Goal: Book appointment/travel/reservation

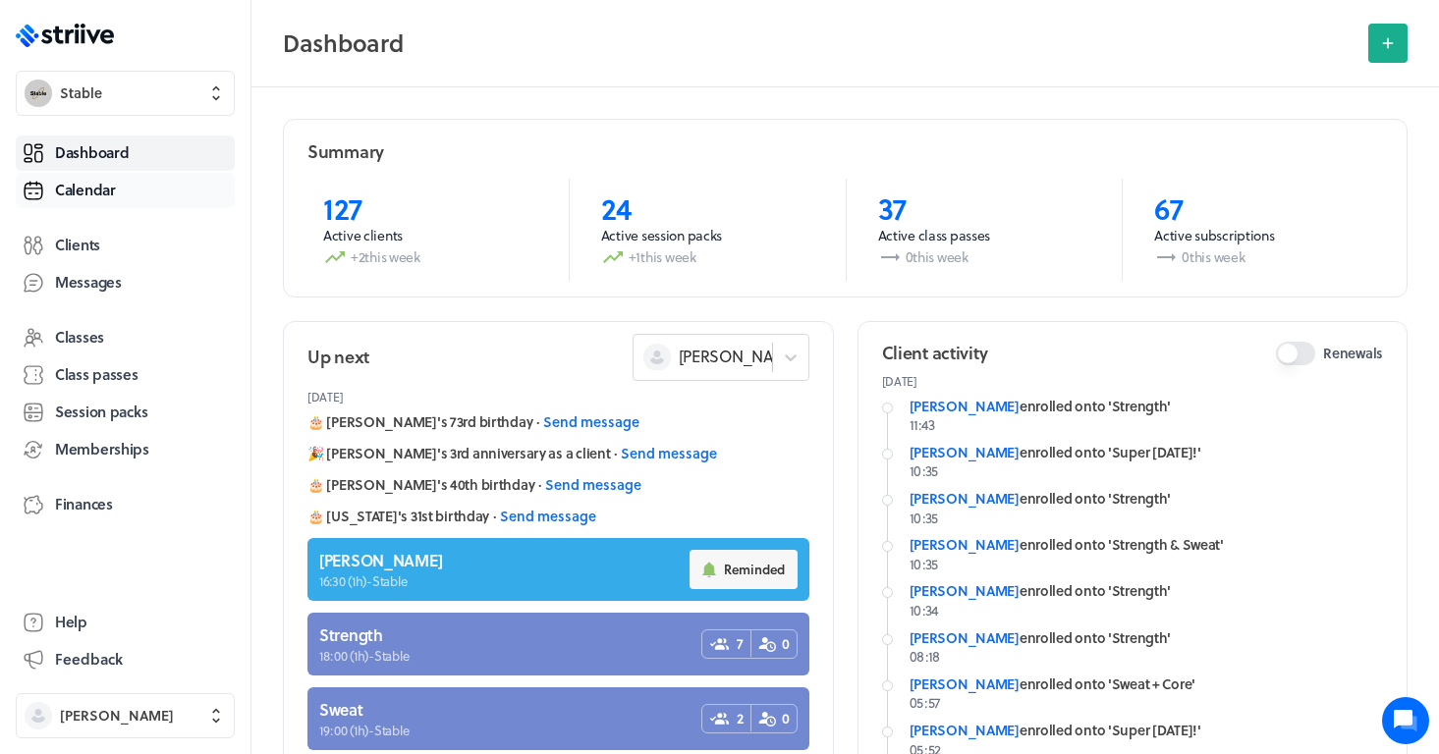
click at [74, 184] on span "Calendar" at bounding box center [85, 190] width 61 height 21
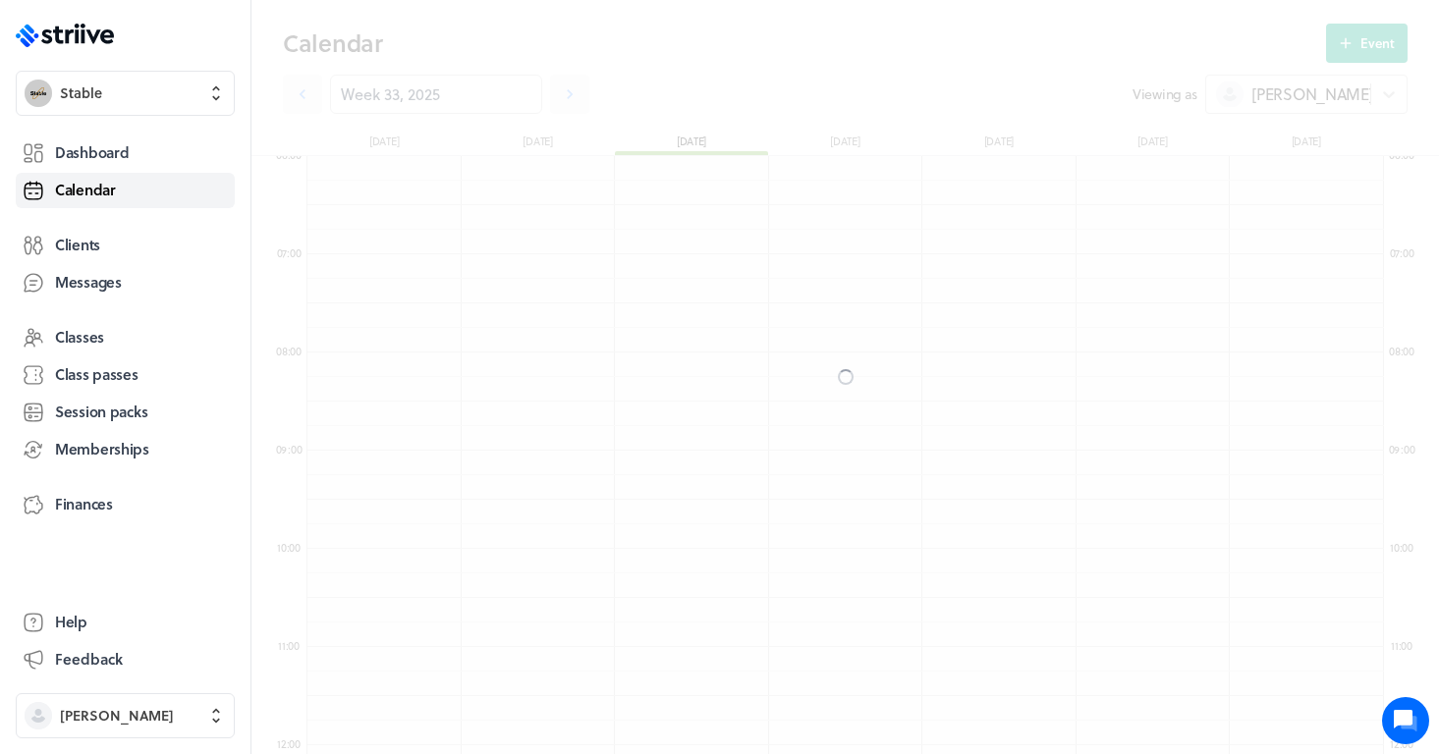
scroll to position [2357, 1077]
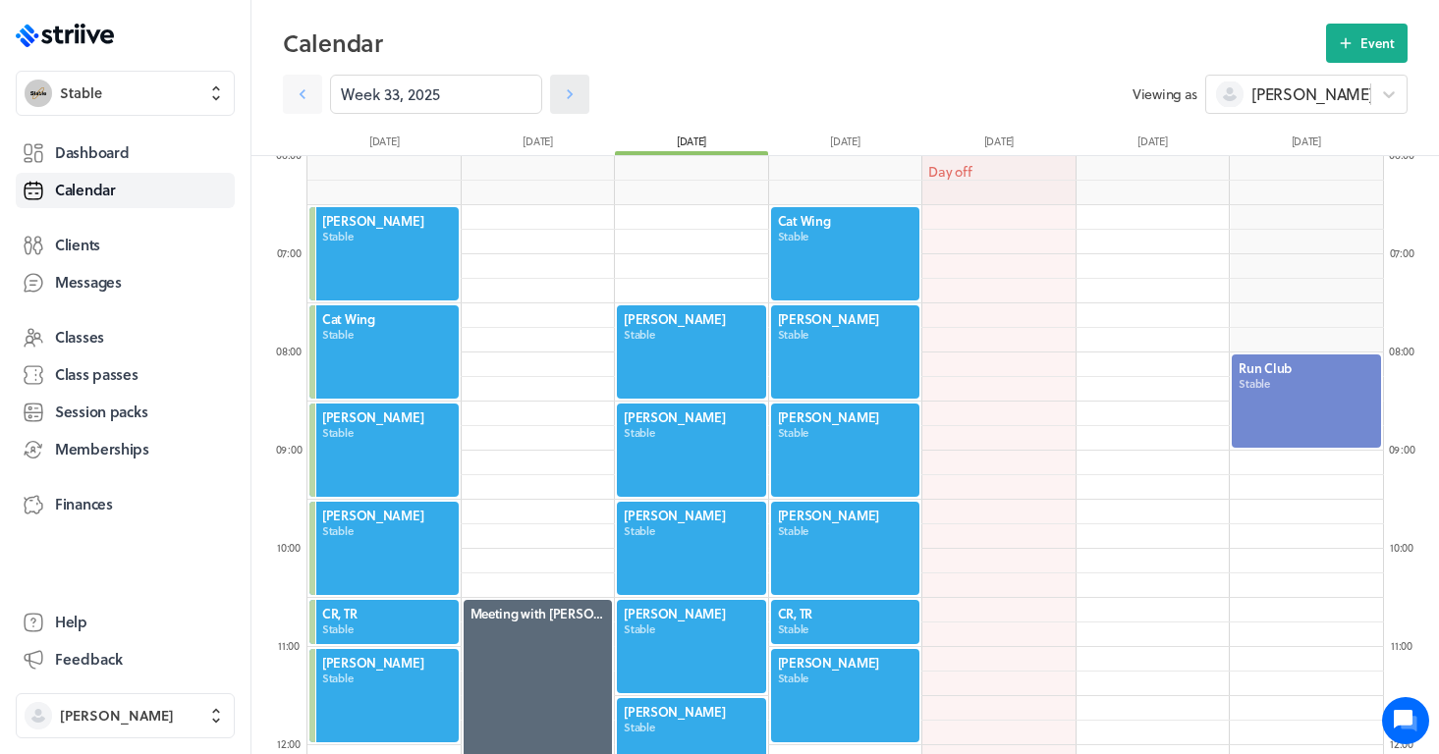
click at [568, 104] on link at bounding box center [569, 94] width 39 height 39
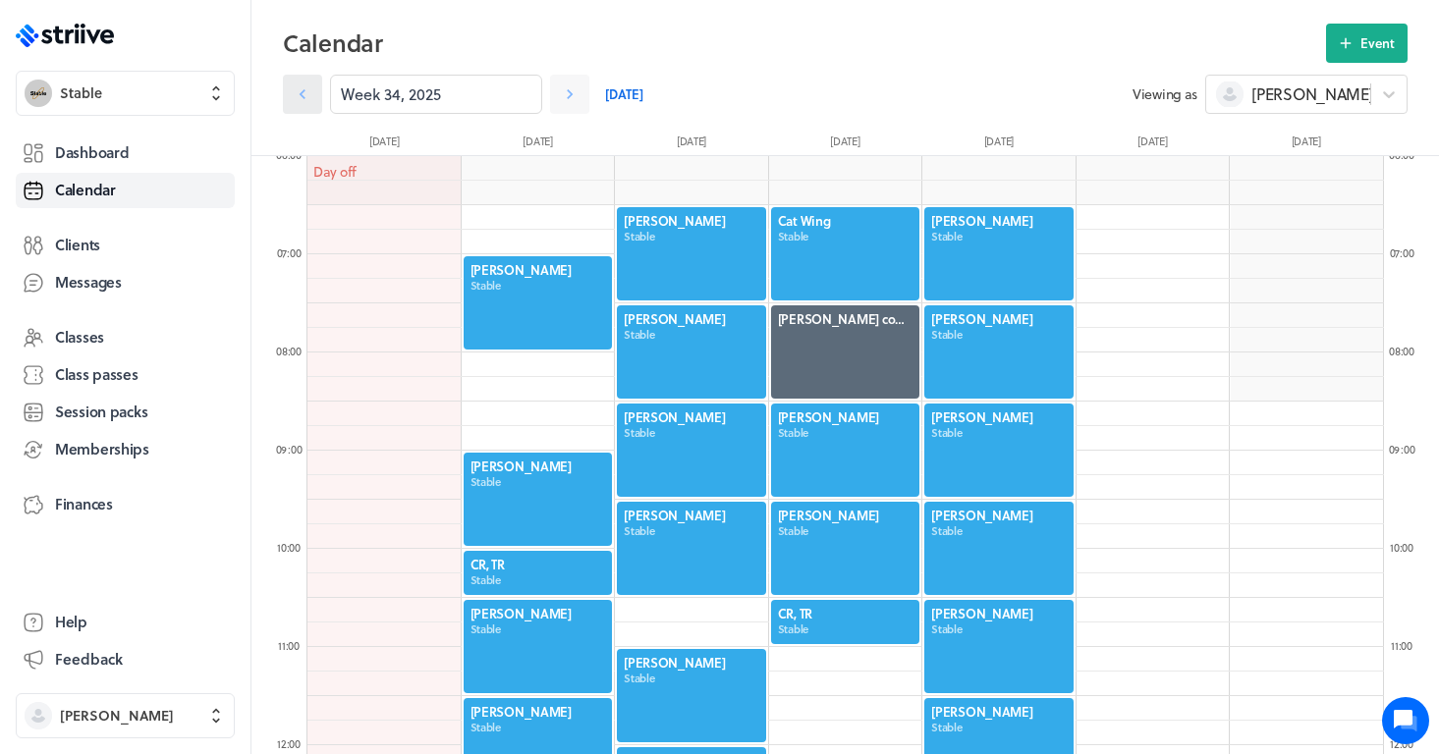
click at [302, 99] on icon at bounding box center [303, 94] width 20 height 20
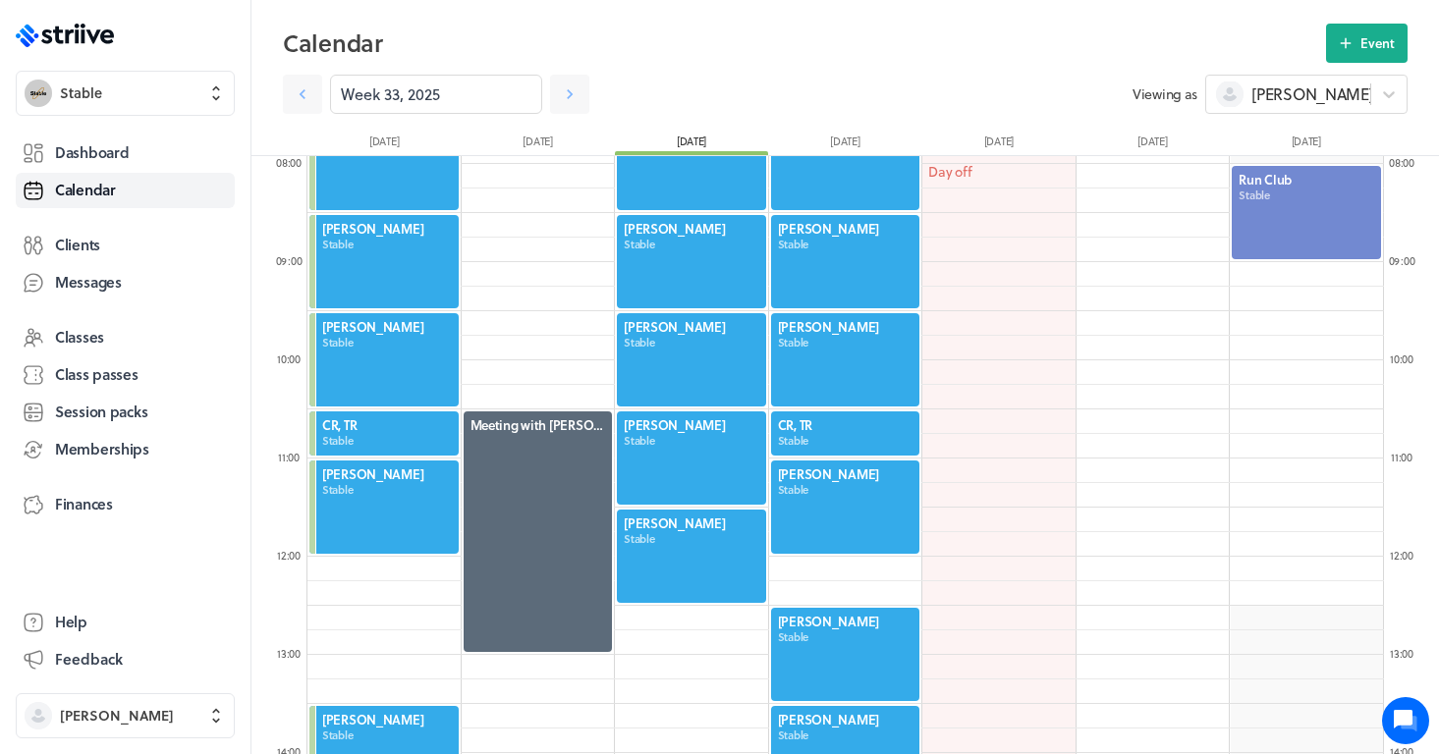
scroll to position [801, 0]
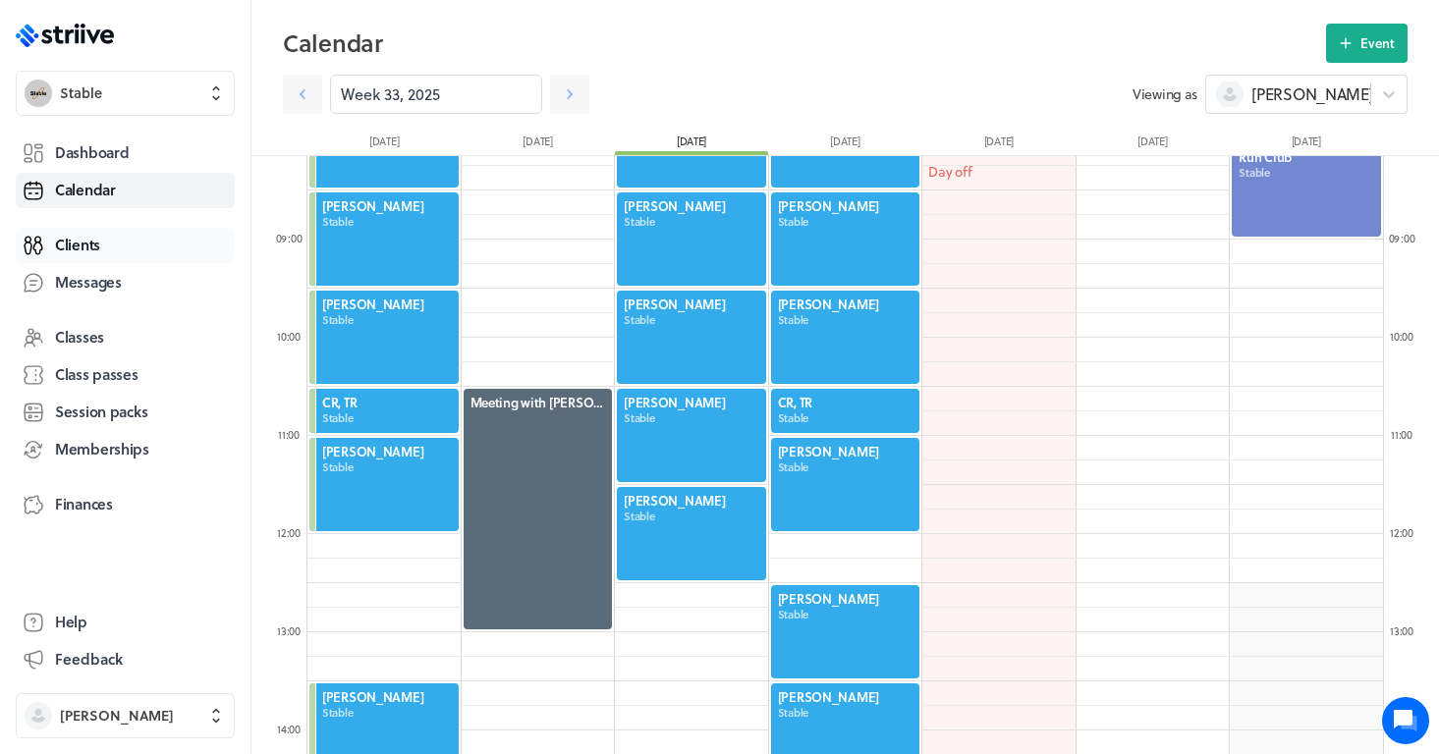
click at [70, 254] on span "Clients" at bounding box center [77, 245] width 45 height 21
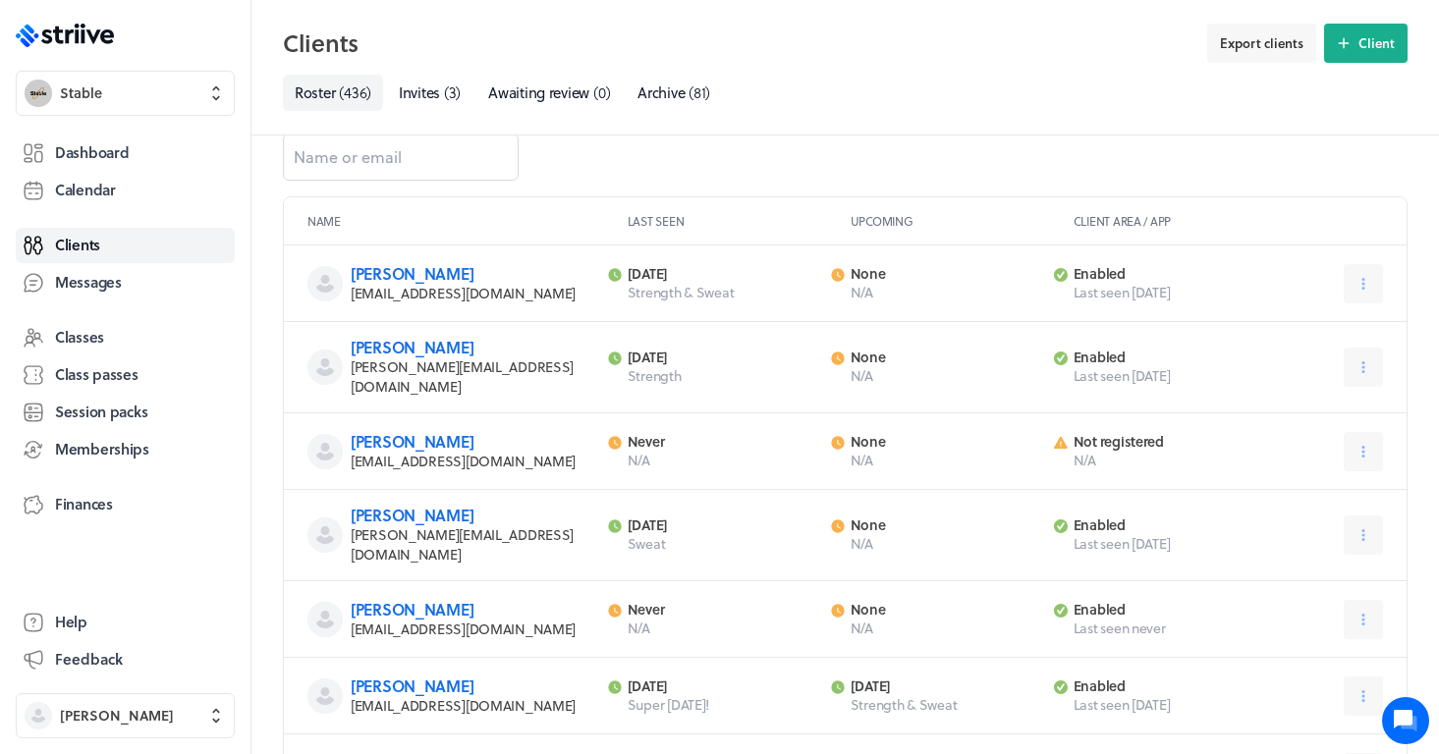
scroll to position [17, 0]
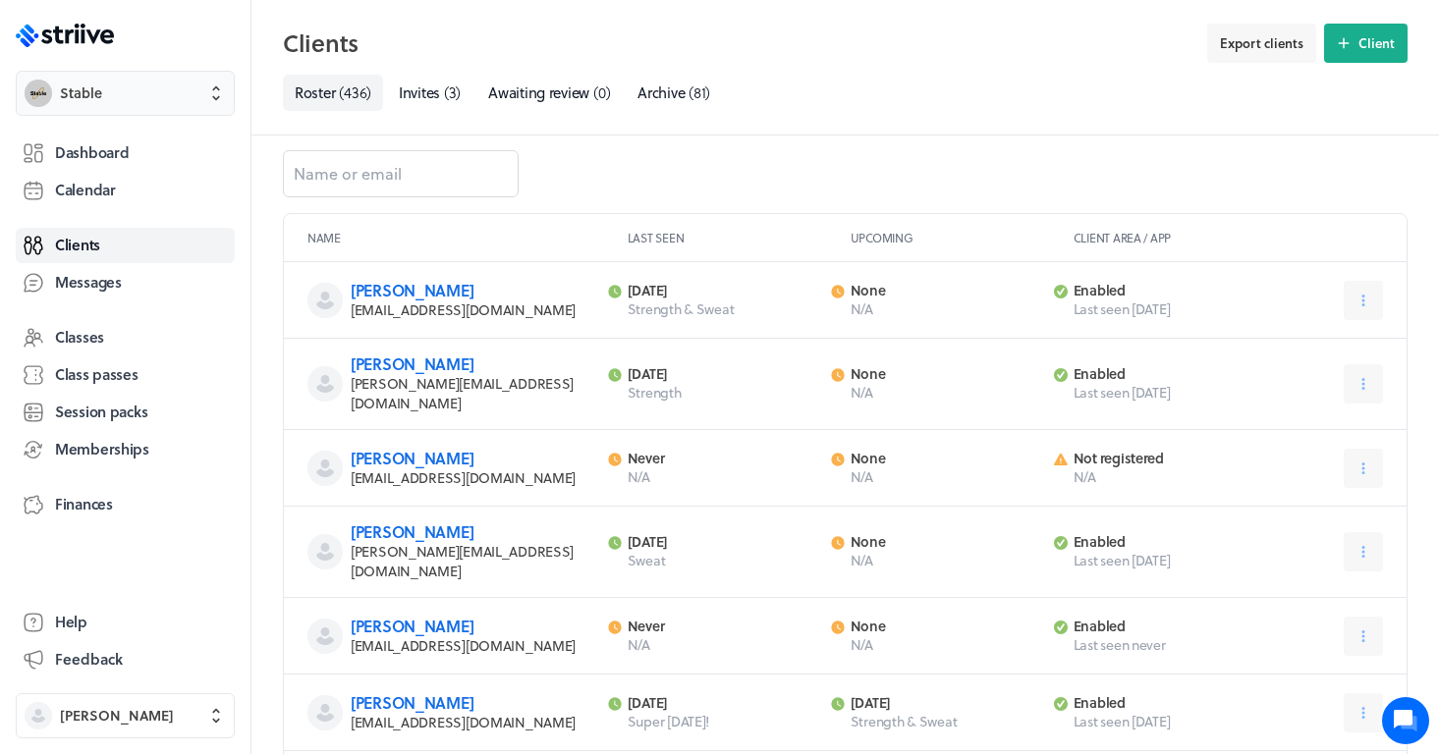
click at [133, 90] on span "Stable" at bounding box center [143, 93] width 166 height 20
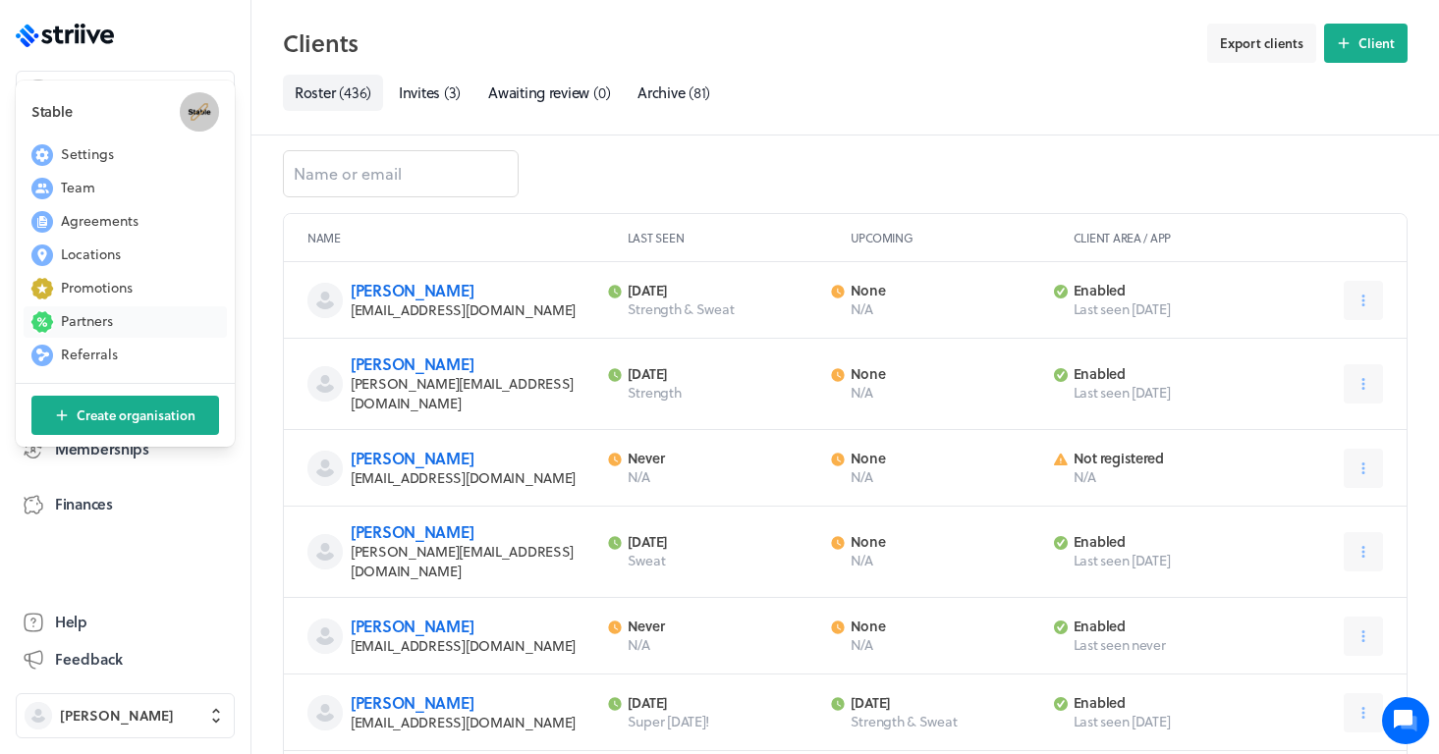
click at [109, 318] on span "Partners" at bounding box center [87, 321] width 52 height 20
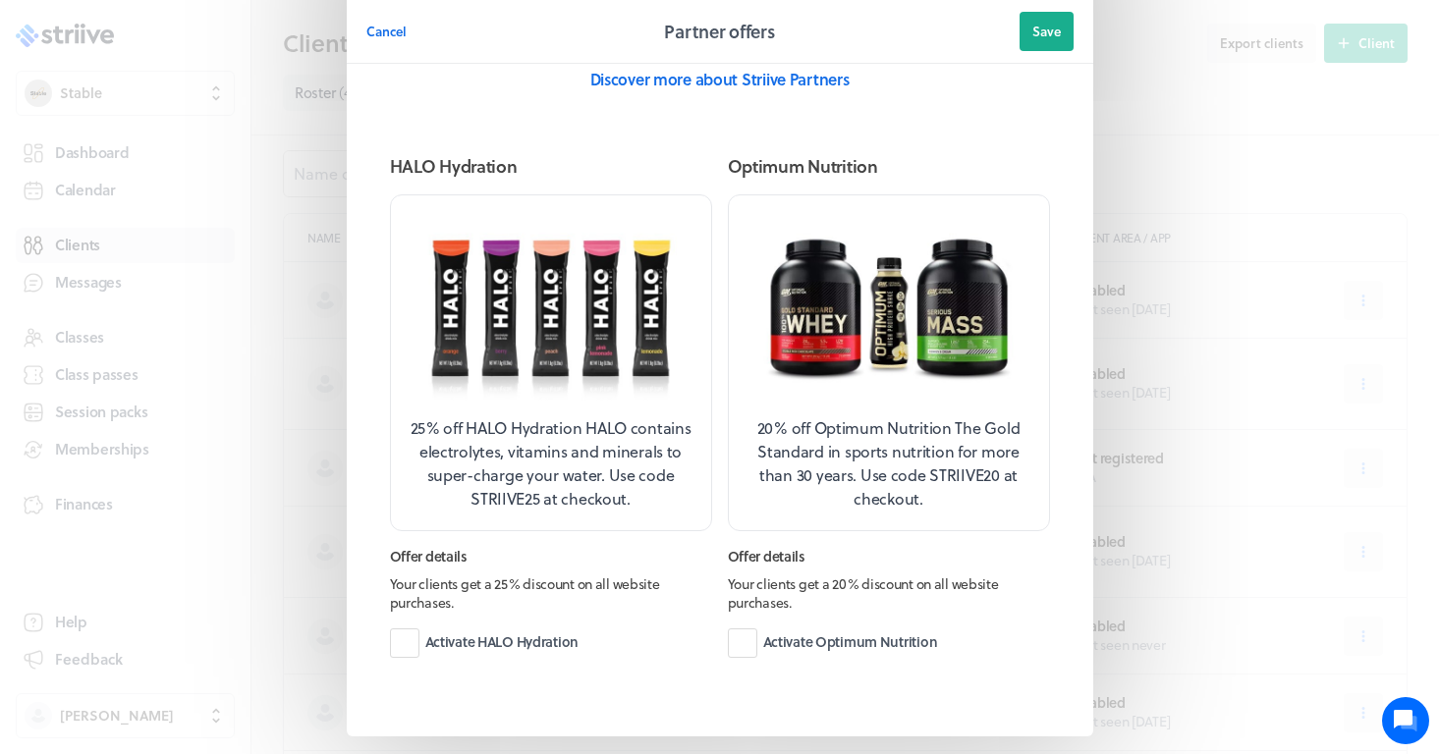
scroll to position [159, 0]
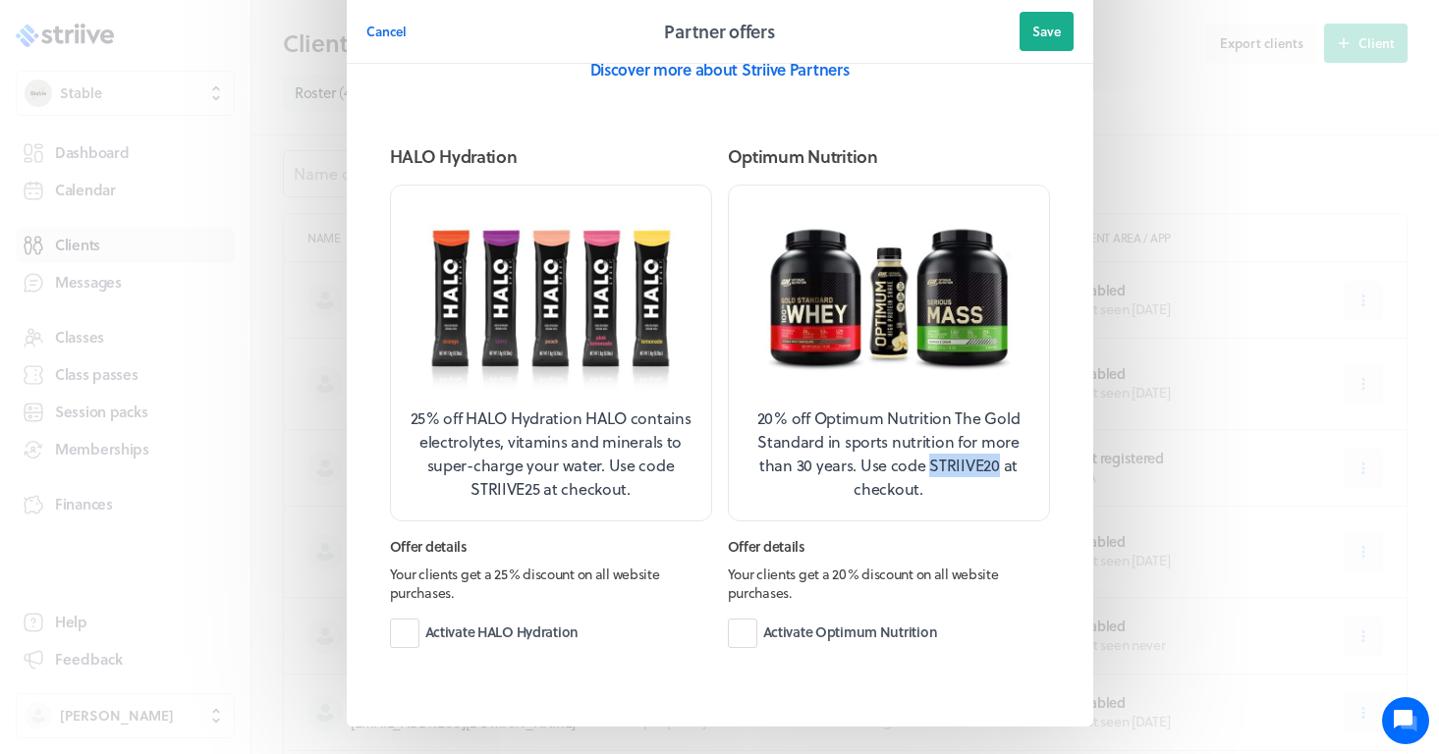
drag, startPoint x: 998, startPoint y: 467, endPoint x: 932, endPoint y: 465, distance: 65.8
click at [931, 465] on div "20% off Optimum Nutrition The Gold Standard in sports nutrition for more than 3…" at bounding box center [889, 454] width 289 height 94
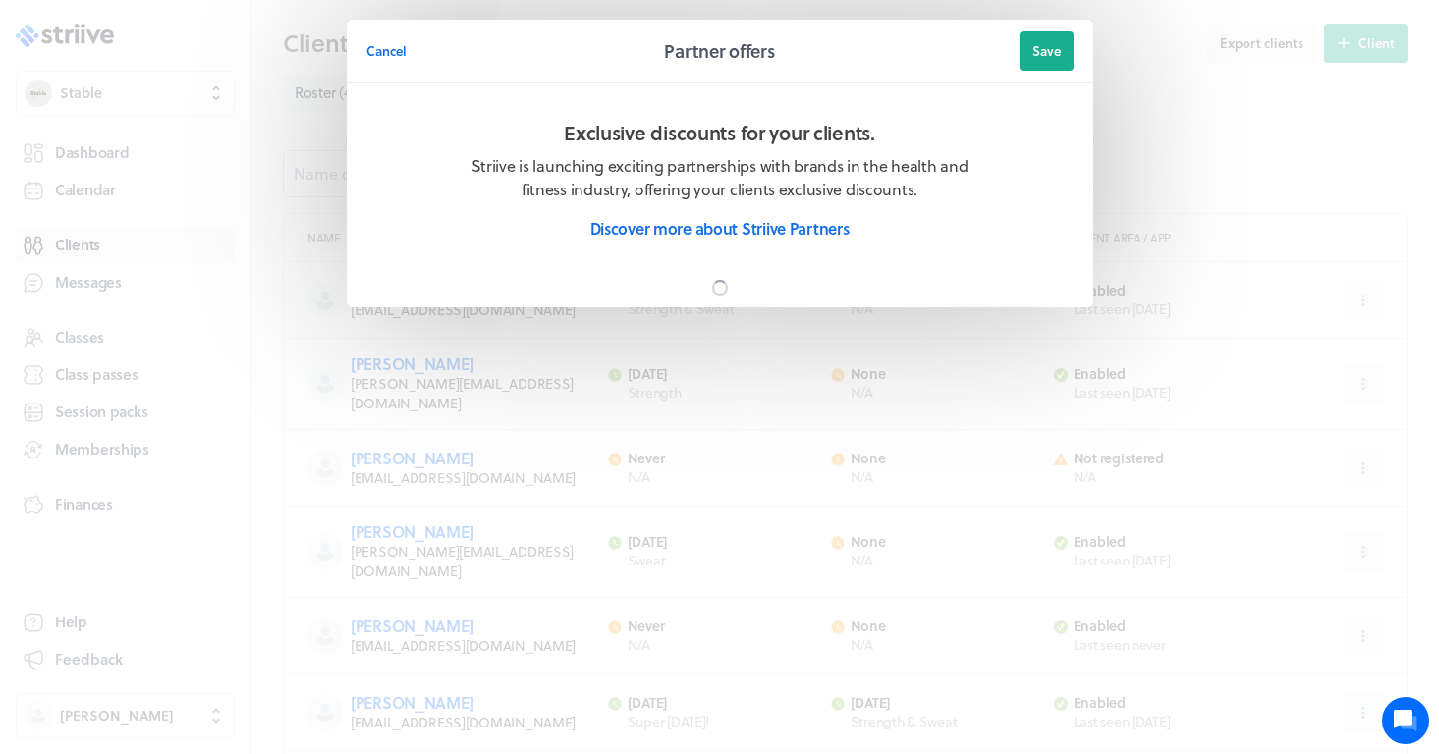
scroll to position [0, 0]
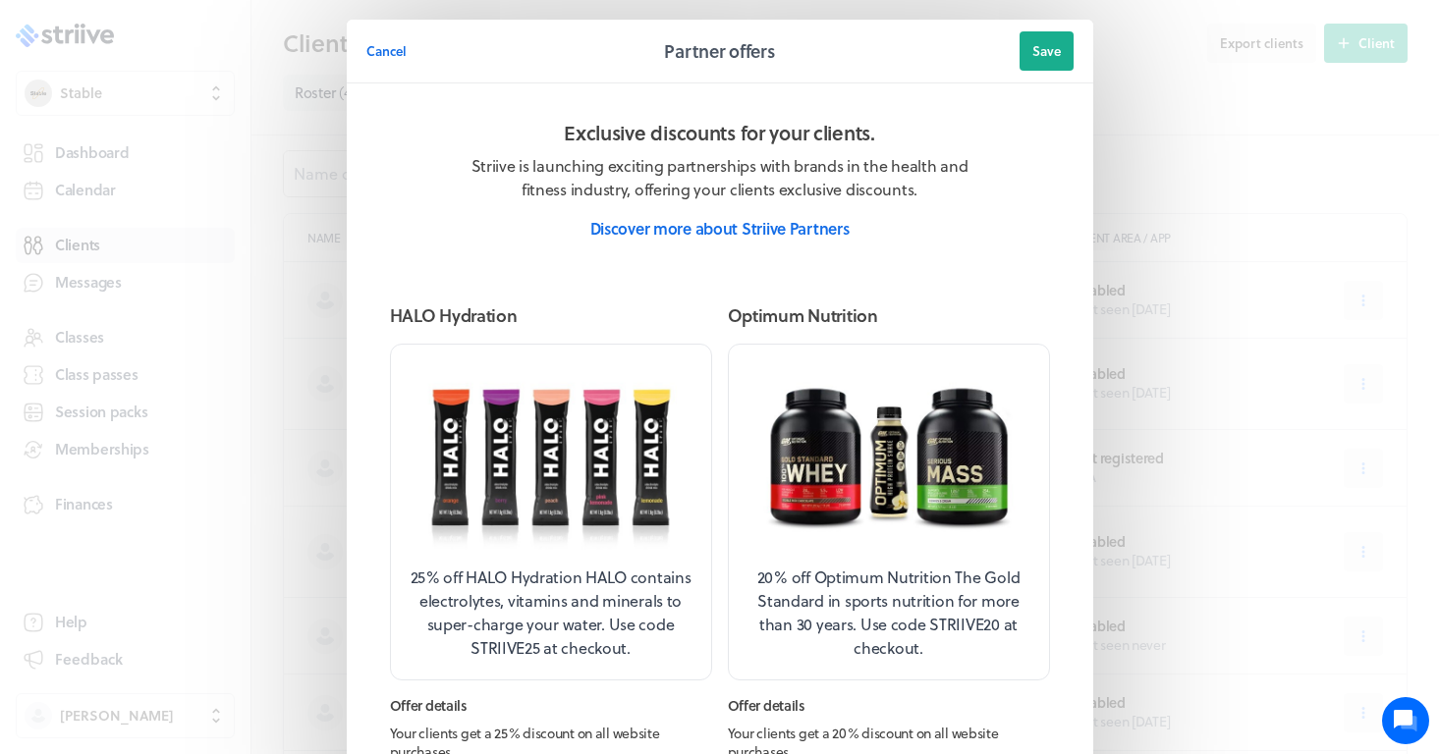
click at [391, 46] on span "Cancel" at bounding box center [386, 51] width 40 height 18
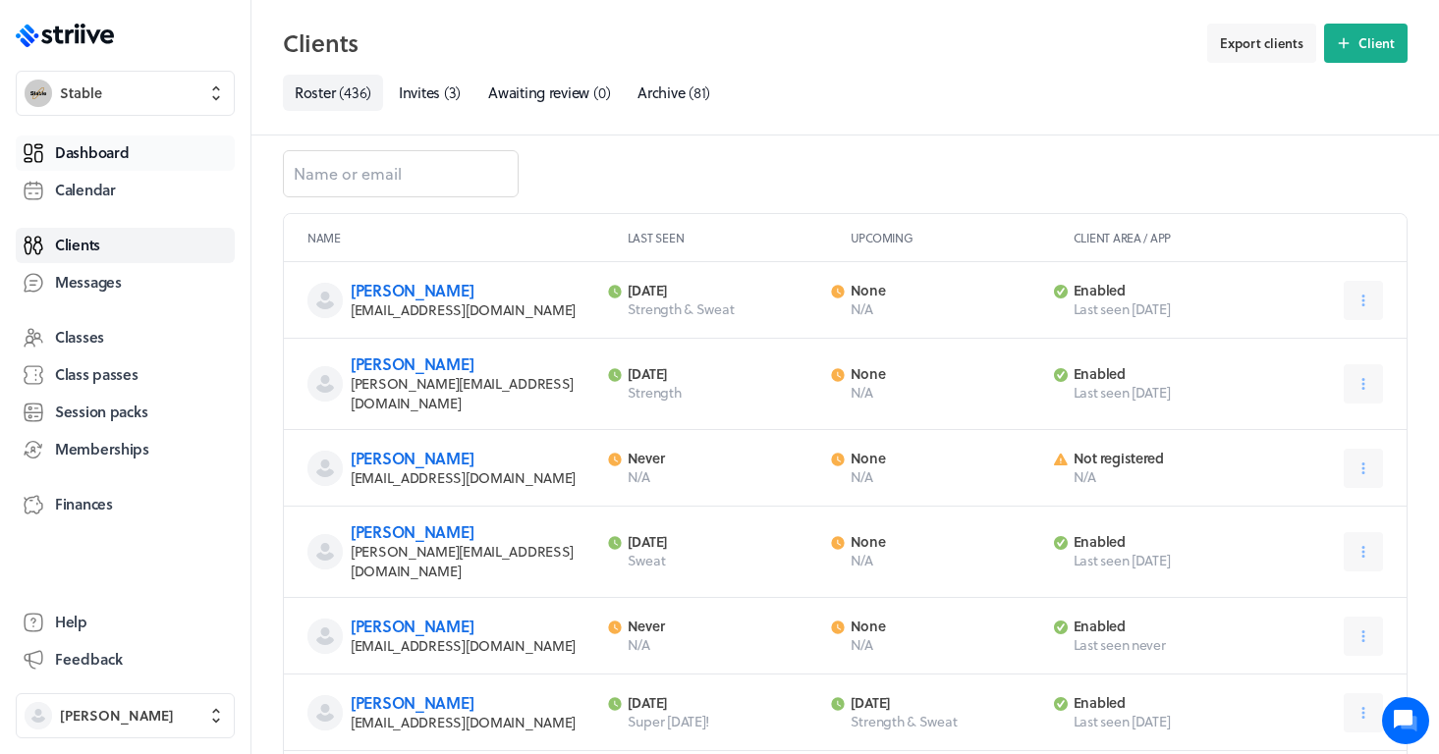
click at [100, 156] on span "Dashboard" at bounding box center [92, 152] width 74 height 21
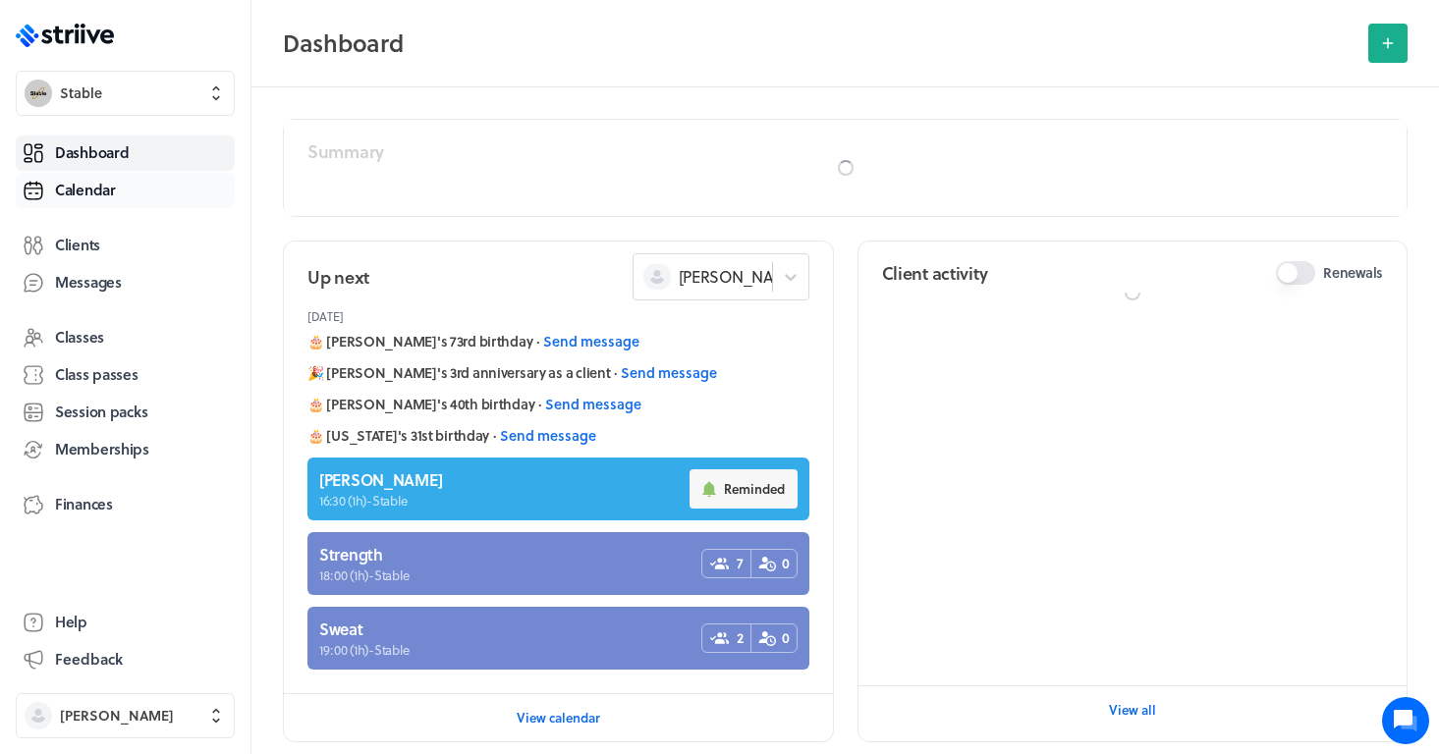
click at [111, 191] on span "Calendar" at bounding box center [85, 190] width 61 height 21
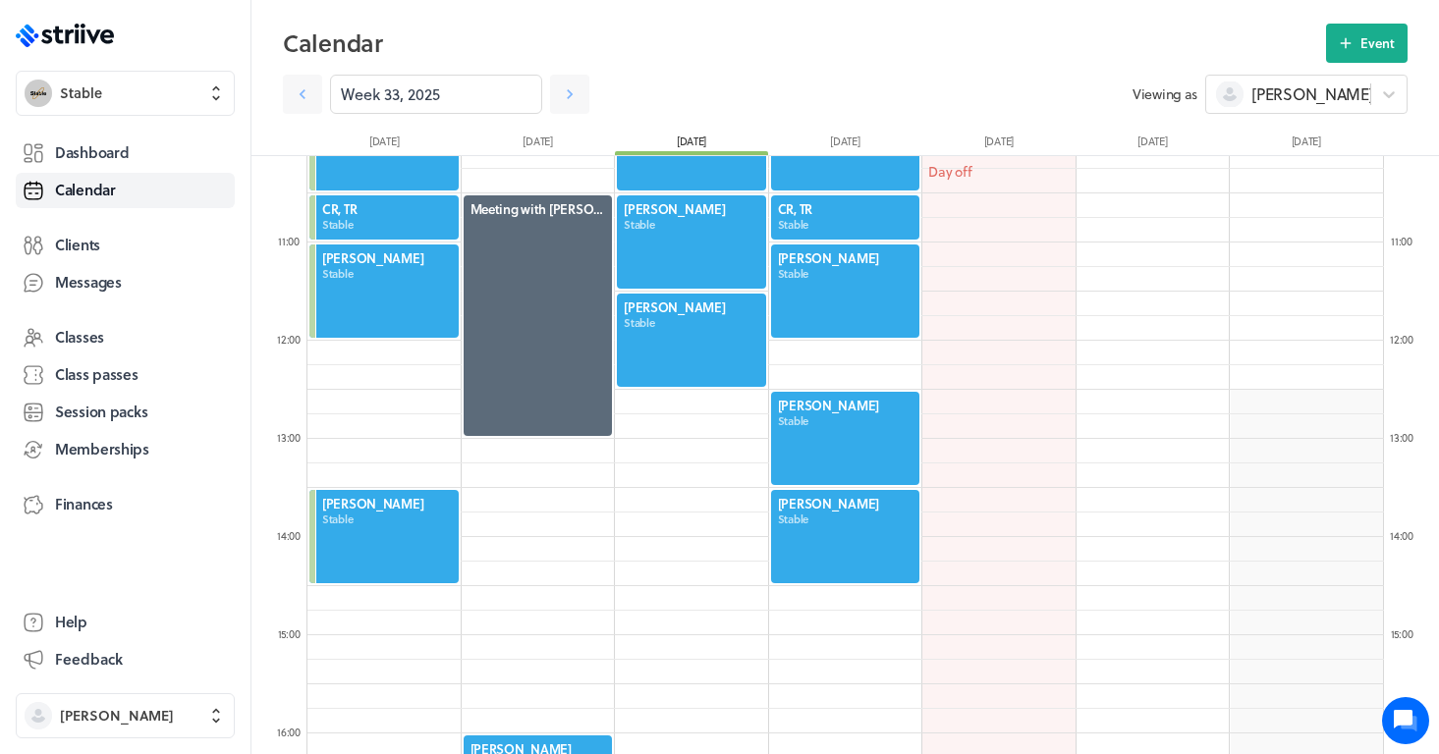
scroll to position [1000, 0]
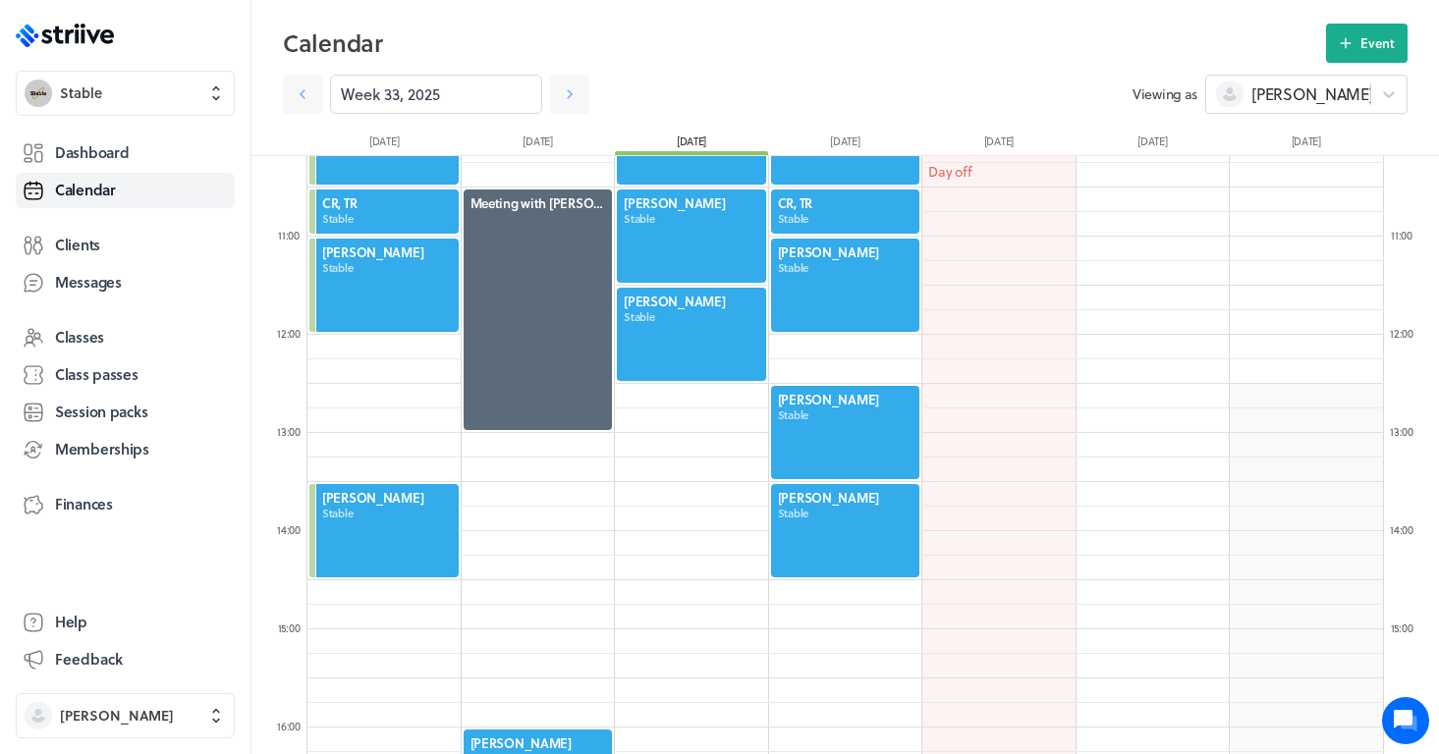
click at [834, 314] on div at bounding box center [845, 285] width 153 height 97
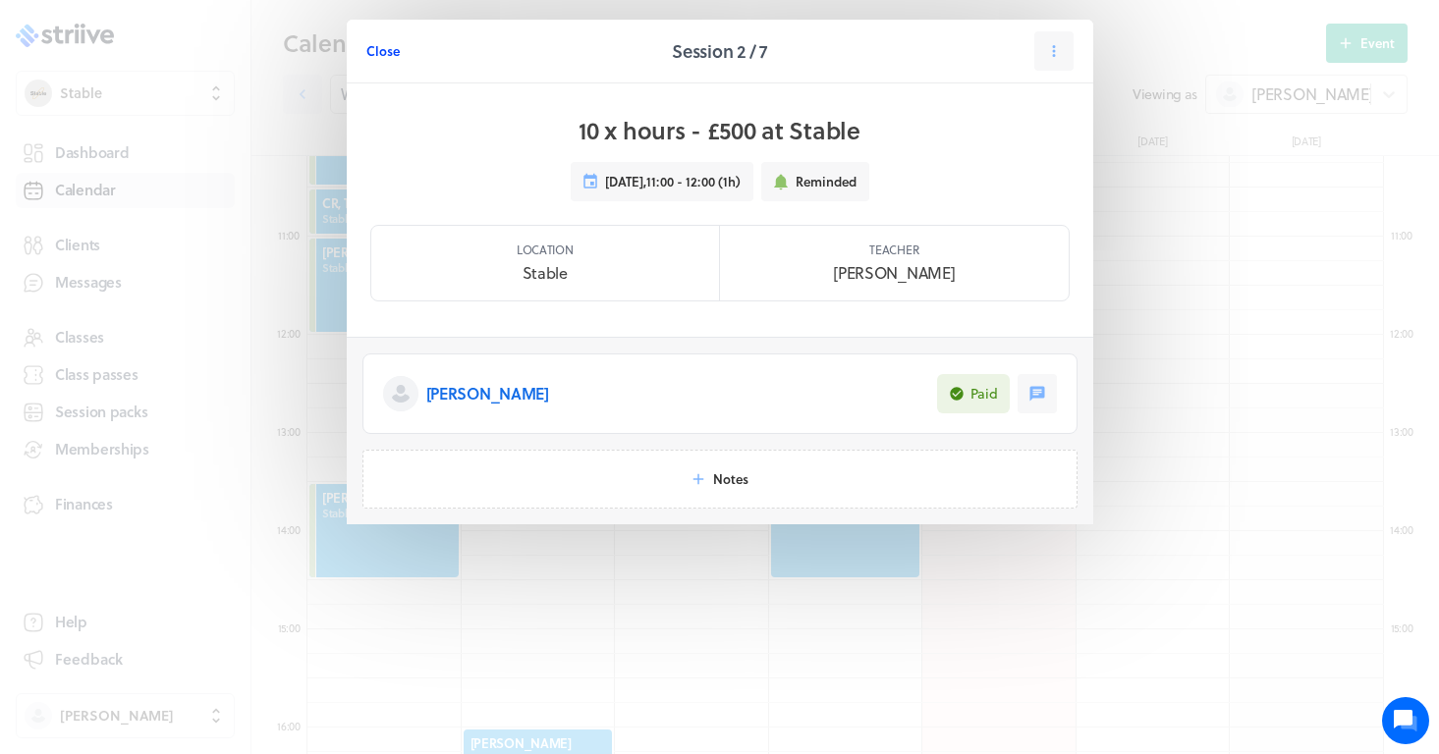
click at [375, 58] on span "Close" at bounding box center [382, 51] width 33 height 18
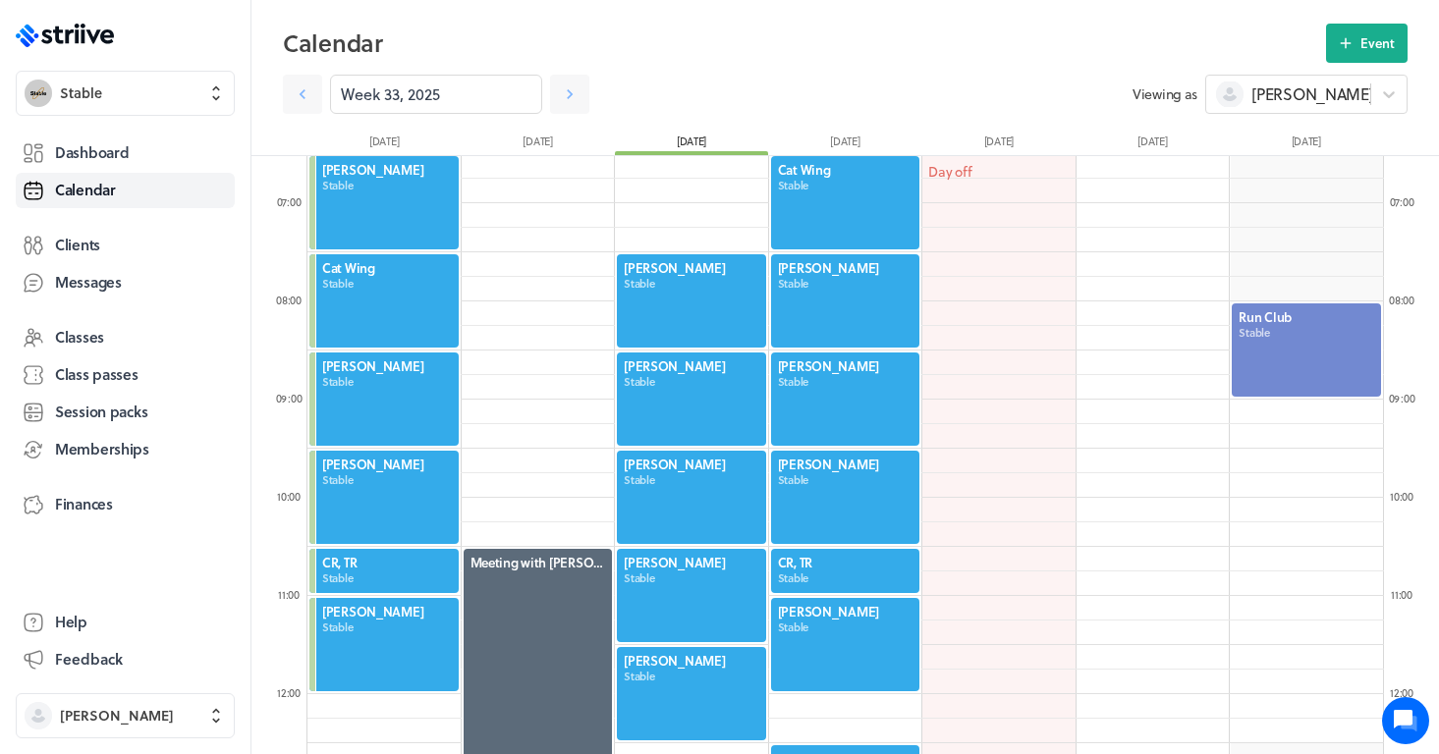
scroll to position [594, 0]
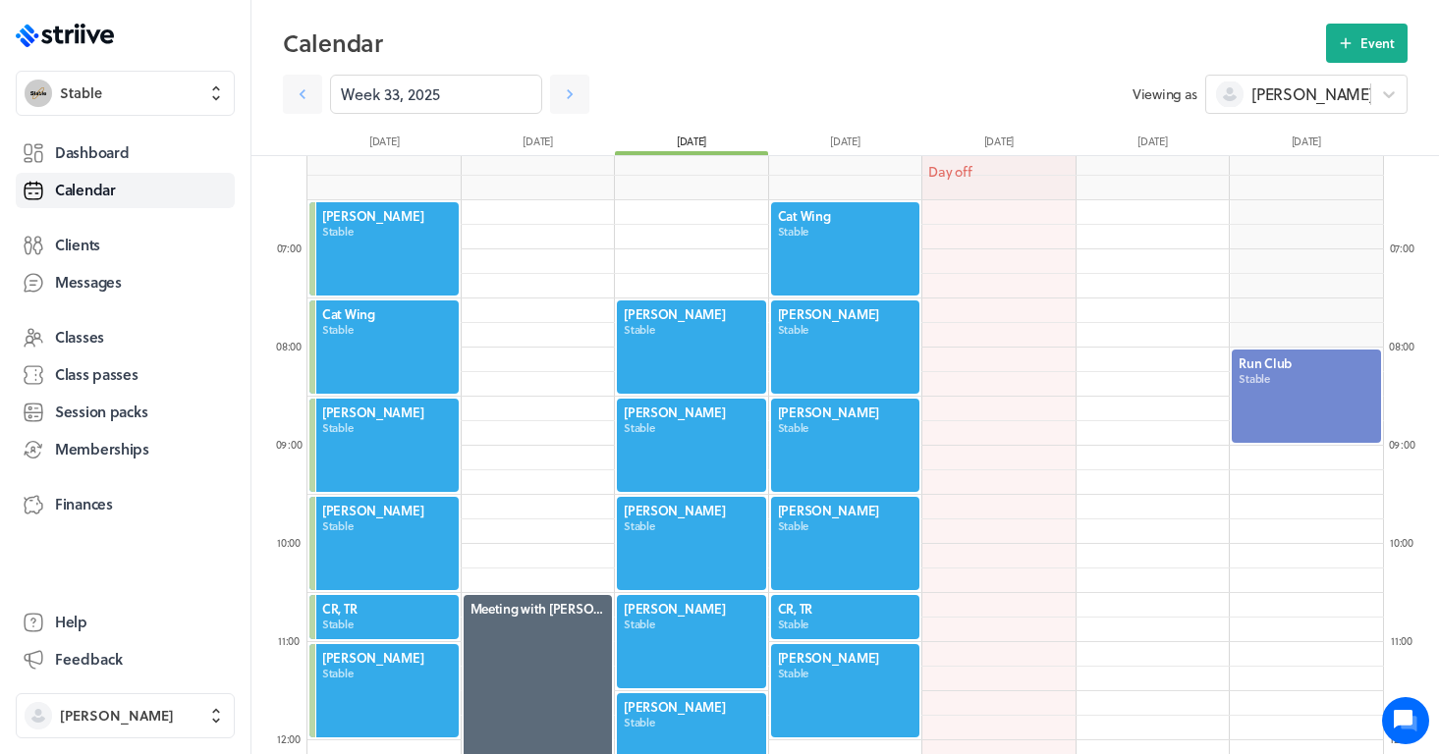
drag, startPoint x: 957, startPoint y: 141, endPoint x: 1021, endPoint y: 136, distance: 64.1
click at [1023, 137] on div "[DATE]" at bounding box center [998, 145] width 153 height 22
drag, startPoint x: 1201, startPoint y: 140, endPoint x: 950, endPoint y: 137, distance: 251.5
click at [950, 137] on div "[DATE] [DATE] [DATE] [DATE] [DATE] [DATE] [DATE]" at bounding box center [845, 145] width 1156 height 22
click at [950, 137] on div "[DATE]" at bounding box center [998, 145] width 153 height 22
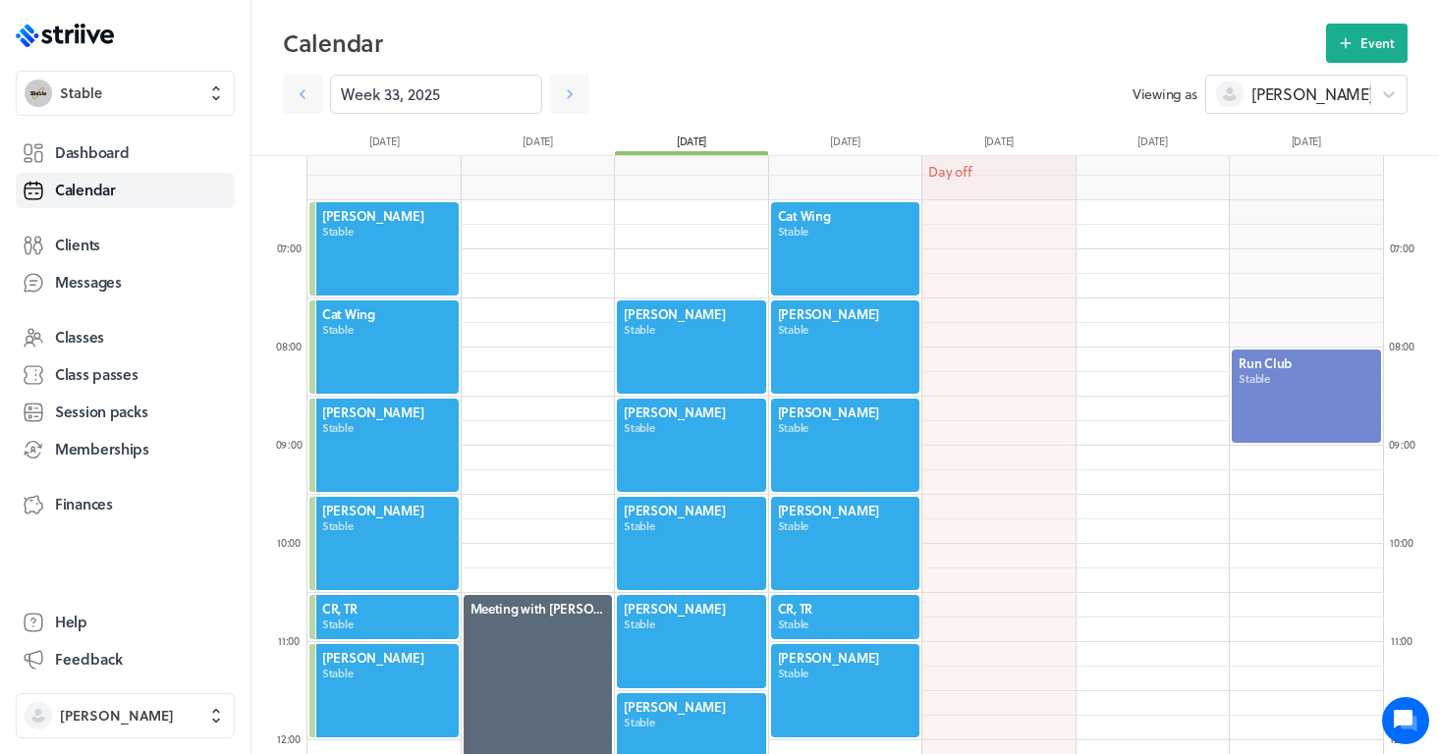
drag, startPoint x: 800, startPoint y: 140, endPoint x: 869, endPoint y: 134, distance: 70.1
click at [871, 136] on div "[DATE]" at bounding box center [844, 145] width 153 height 22
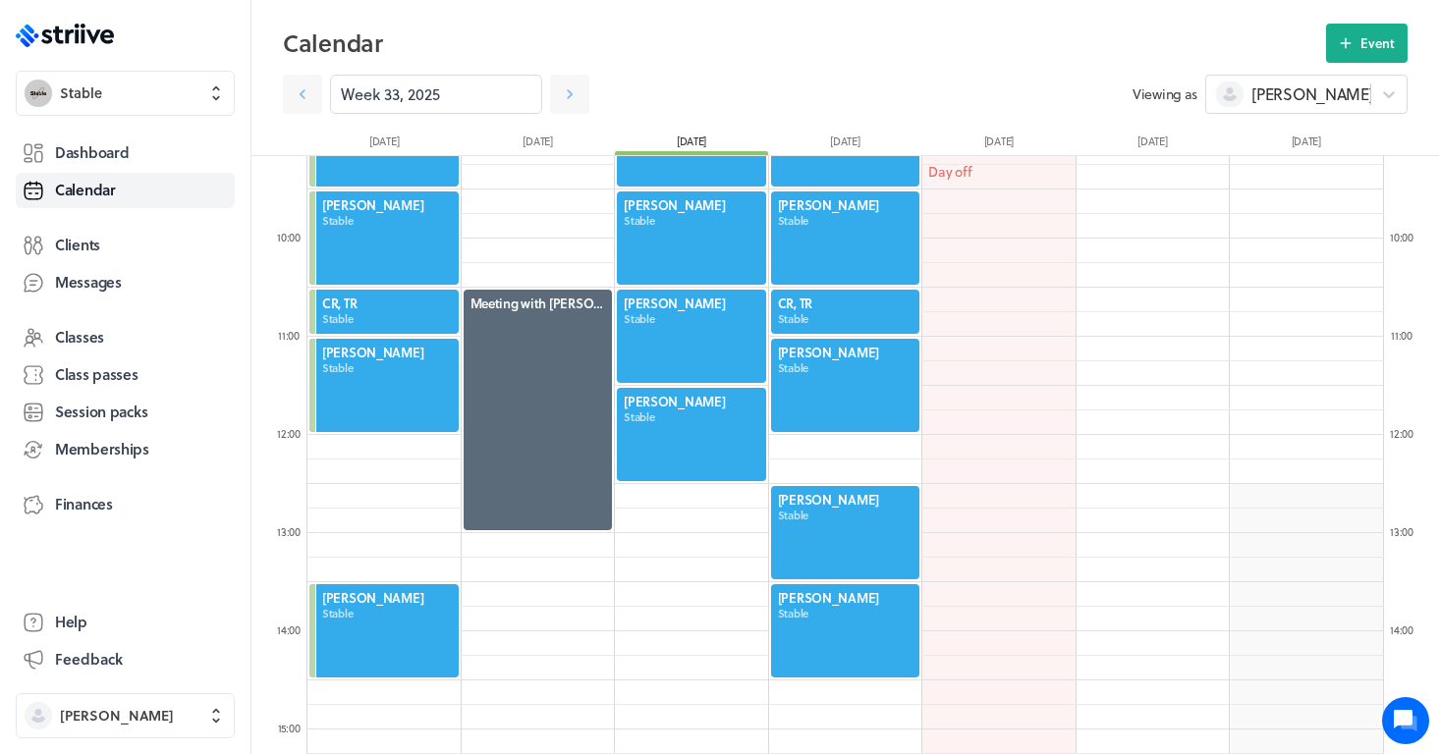
scroll to position [903, 0]
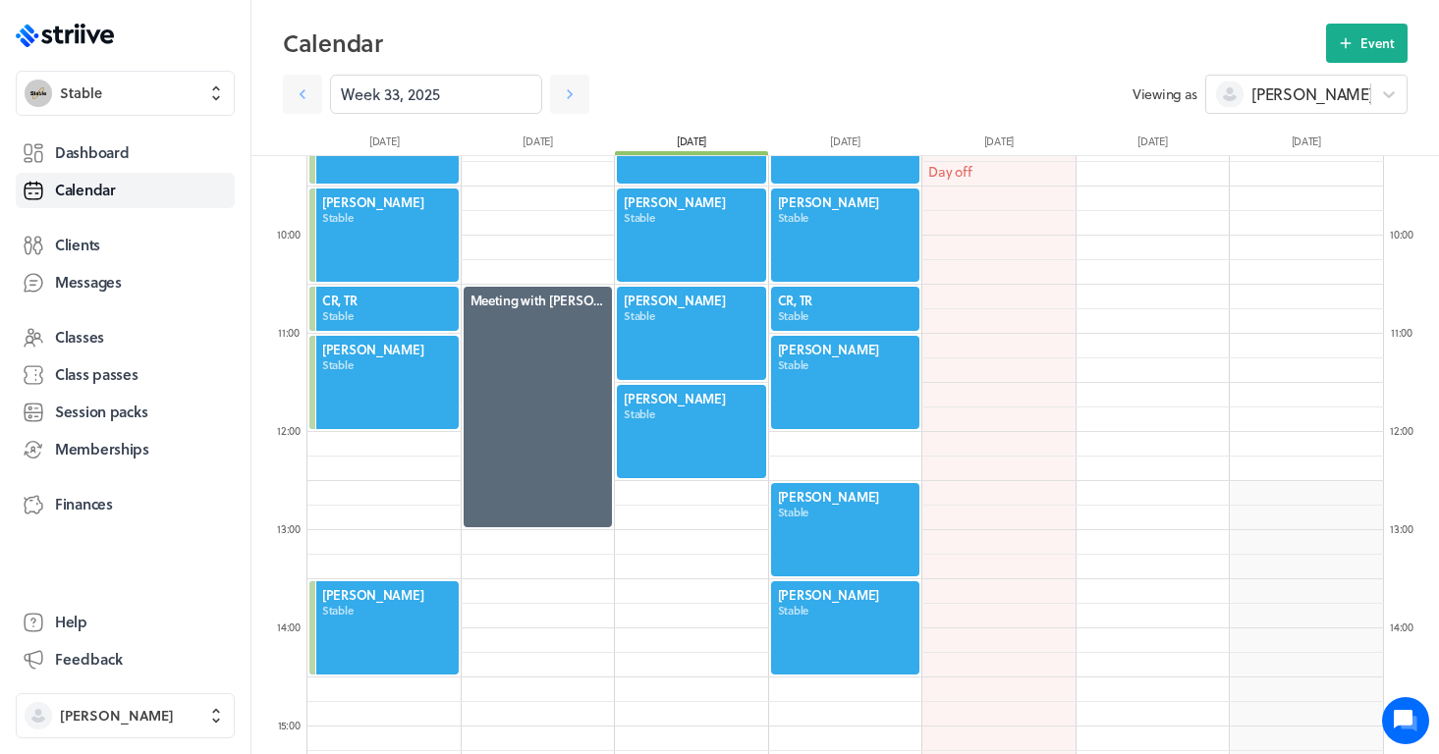
click at [823, 660] on div at bounding box center [845, 628] width 153 height 97
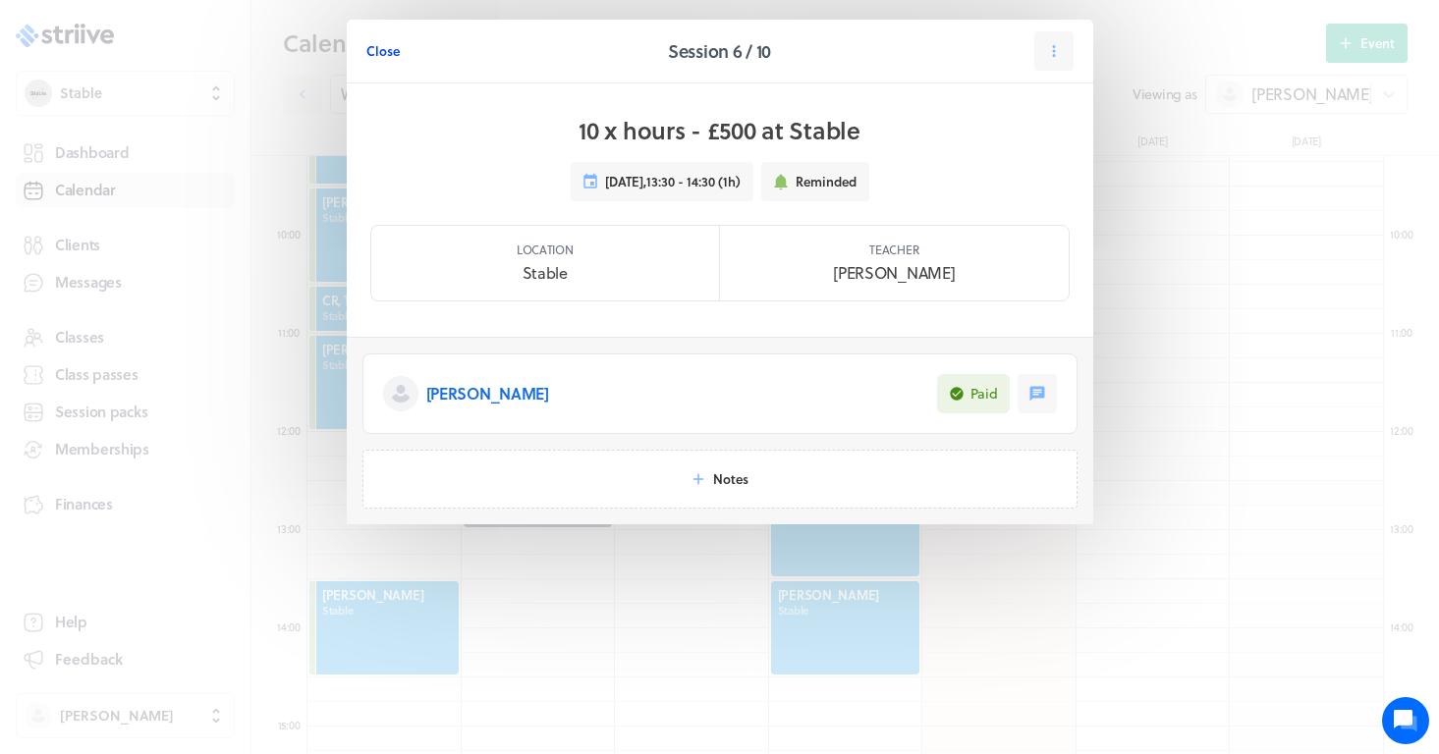
click at [385, 47] on span "Close" at bounding box center [382, 51] width 33 height 18
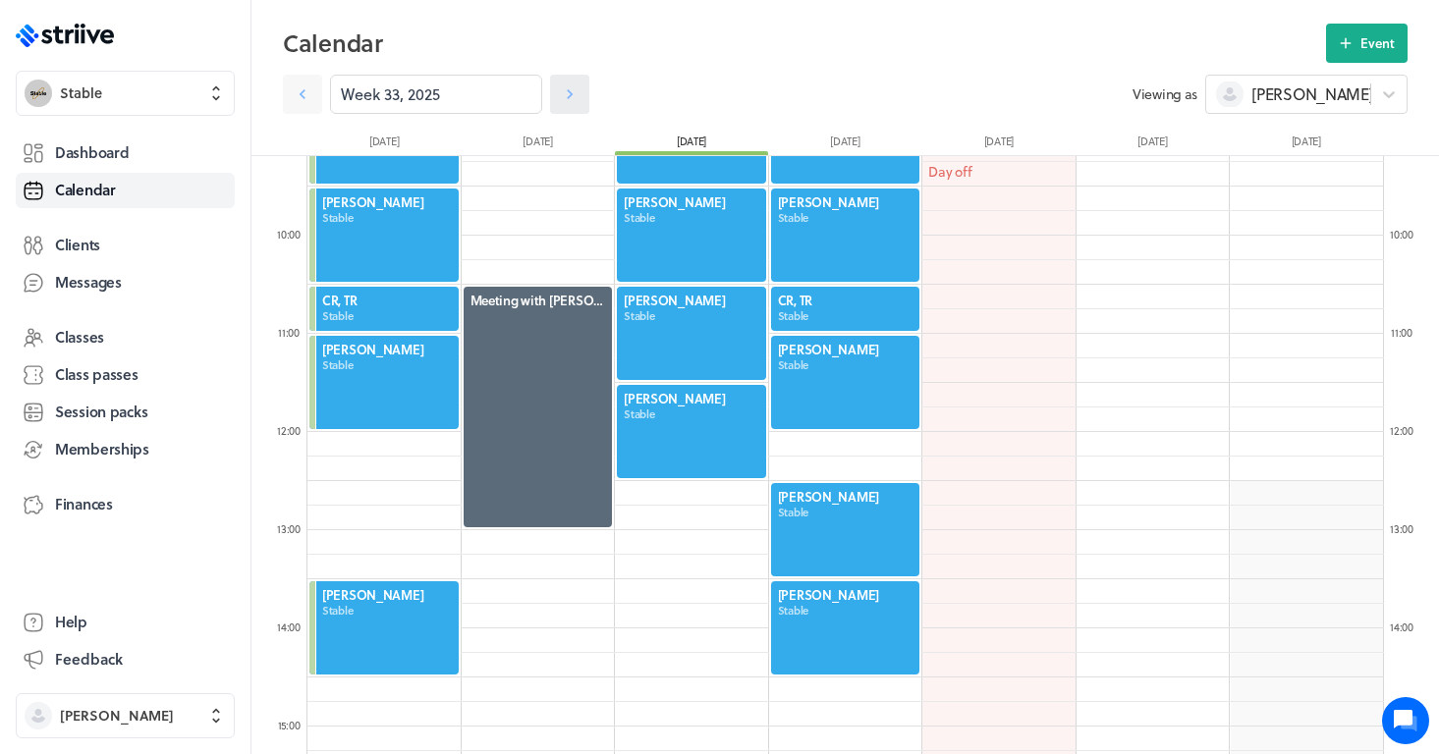
click at [575, 96] on icon at bounding box center [570, 94] width 20 height 20
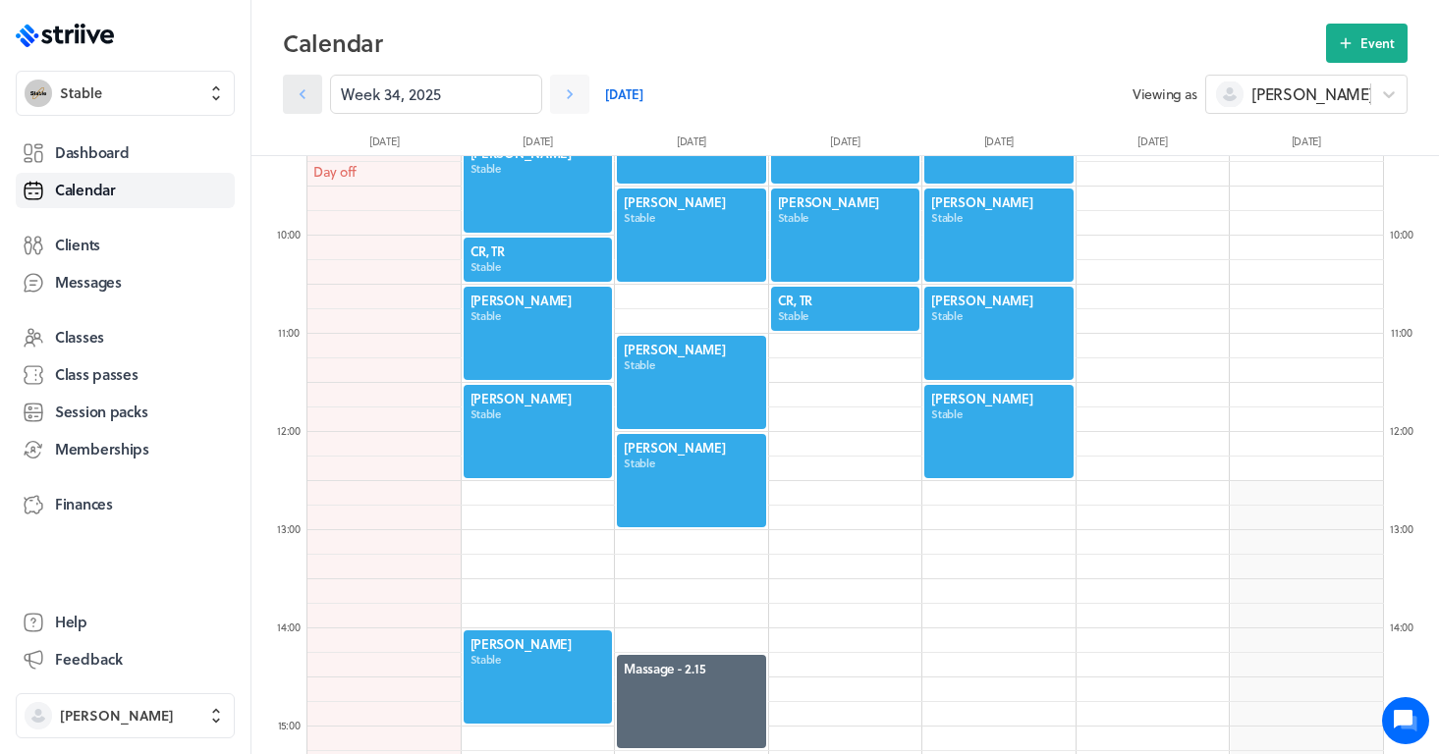
click at [299, 107] on link at bounding box center [302, 94] width 39 height 39
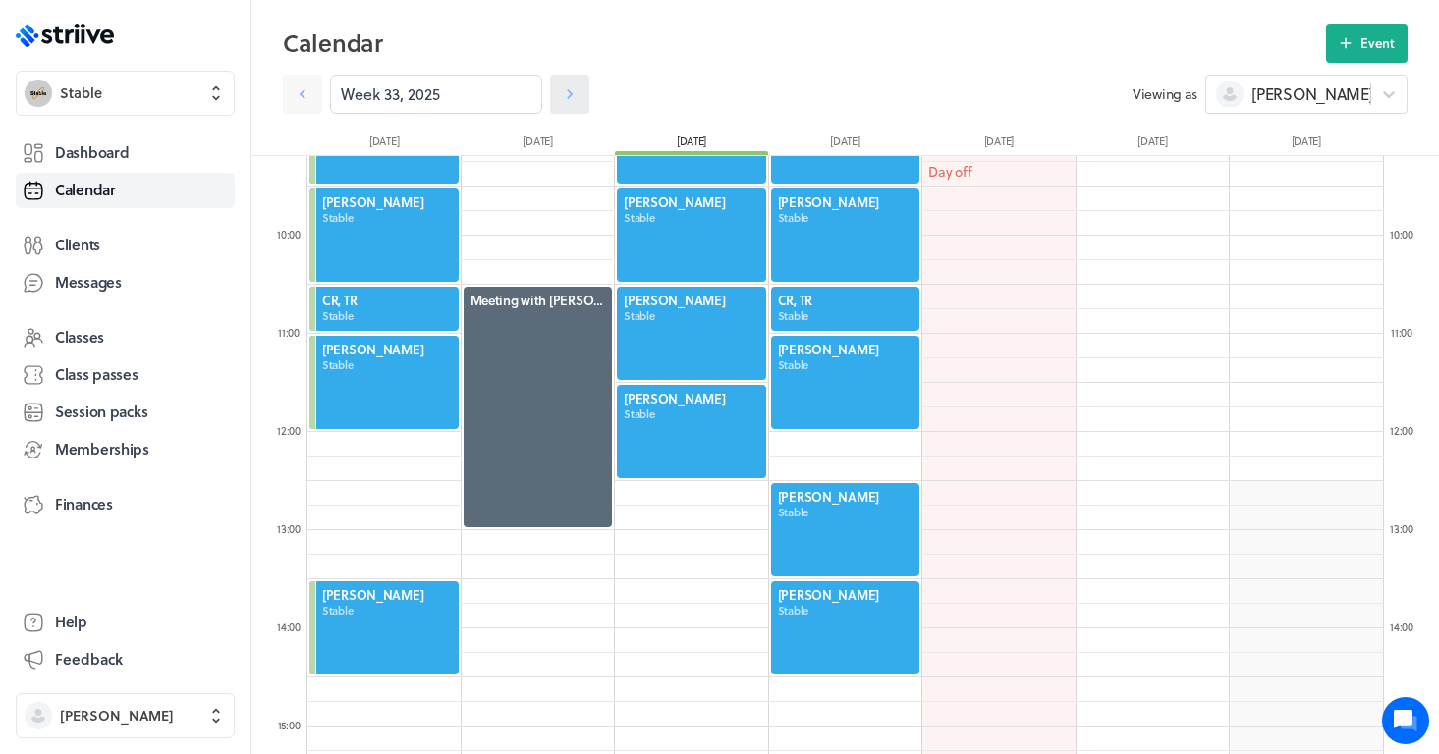
click at [567, 99] on icon at bounding box center [570, 94] width 20 height 20
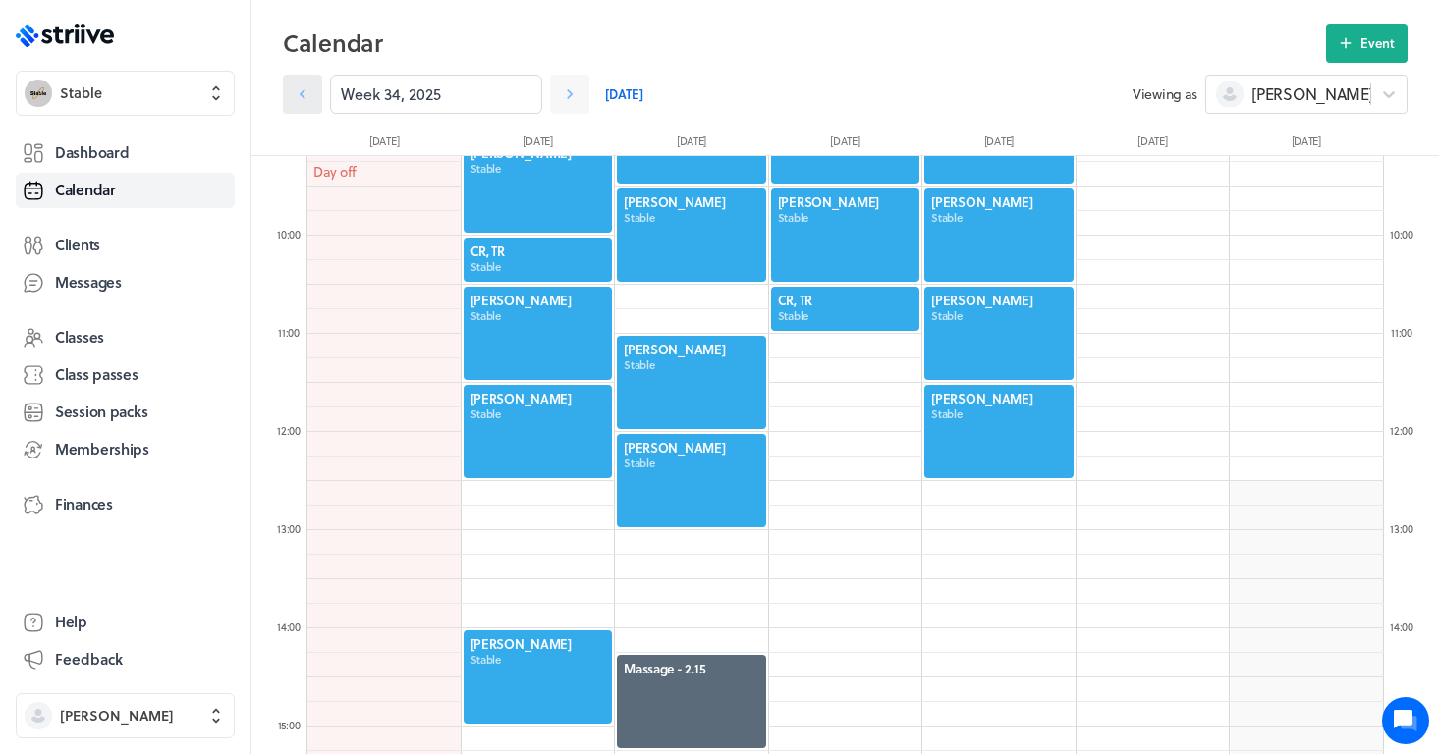
click at [298, 110] on link at bounding box center [302, 94] width 39 height 39
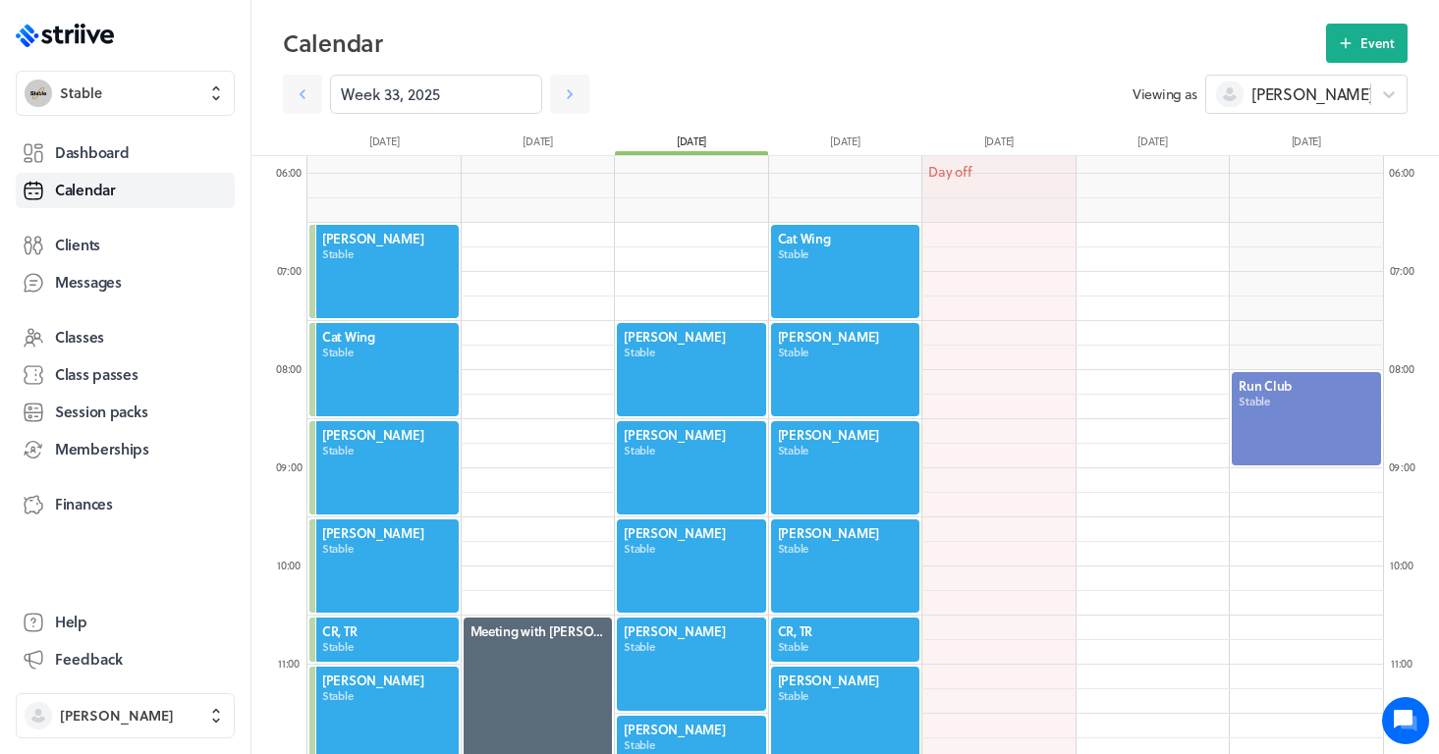
scroll to position [576, 0]
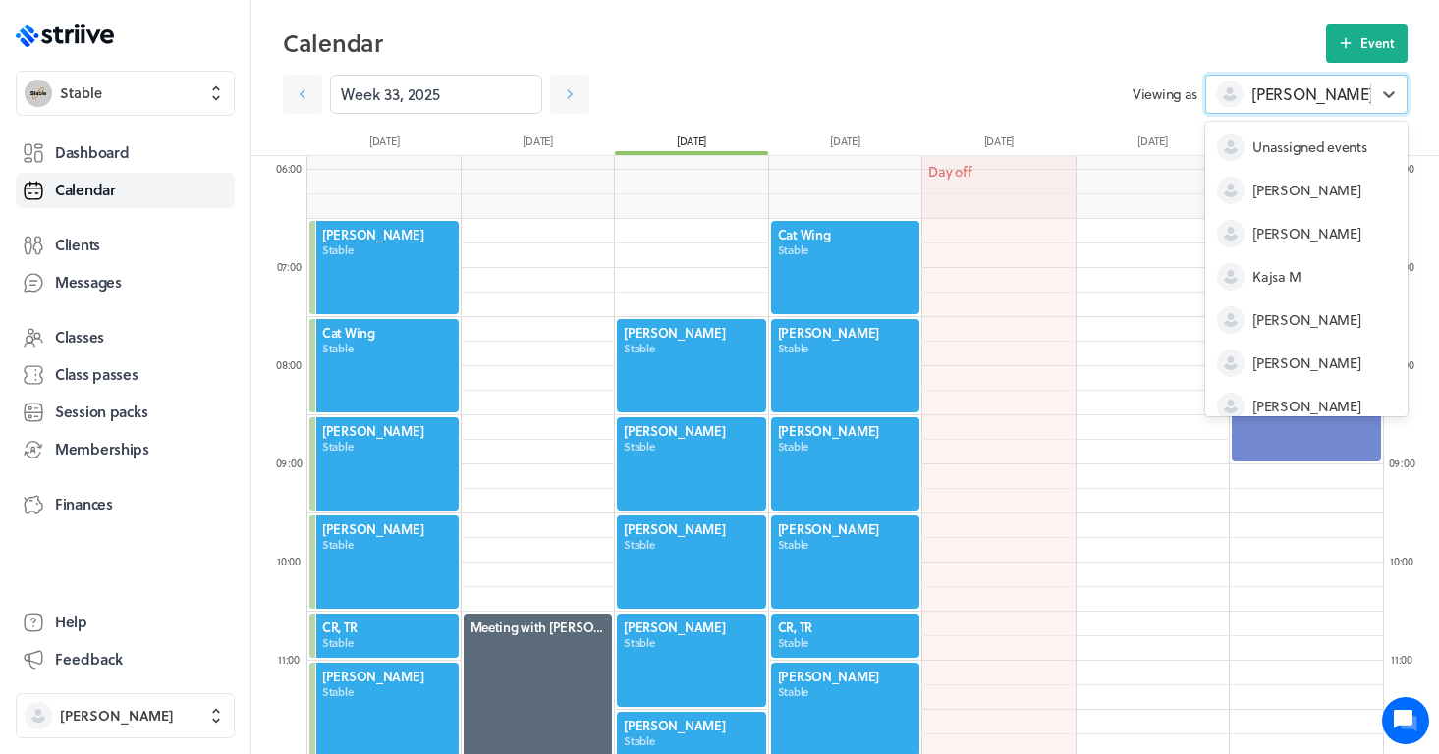
click at [1284, 95] on span "[PERSON_NAME]" at bounding box center [1312, 94] width 122 height 22
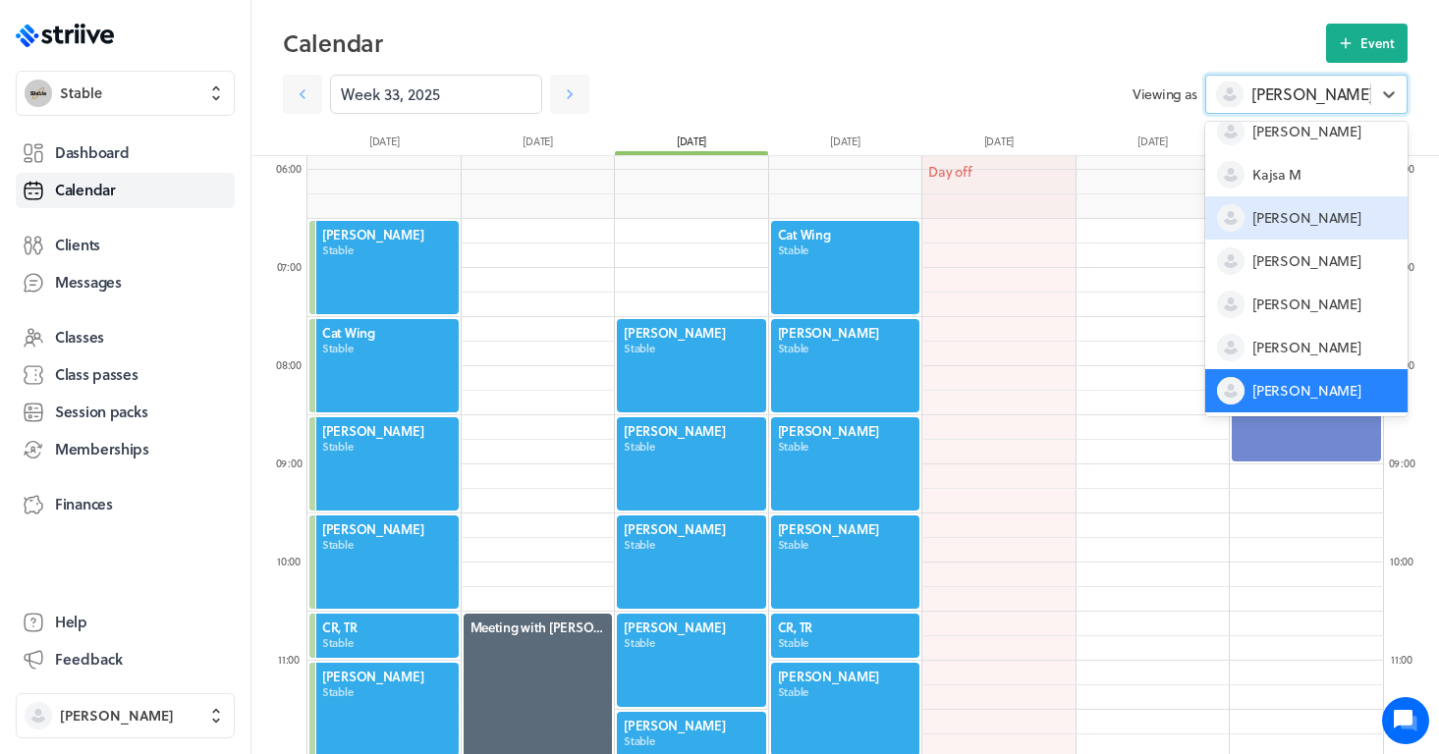
click at [1276, 218] on span "[PERSON_NAME]" at bounding box center [1306, 218] width 108 height 20
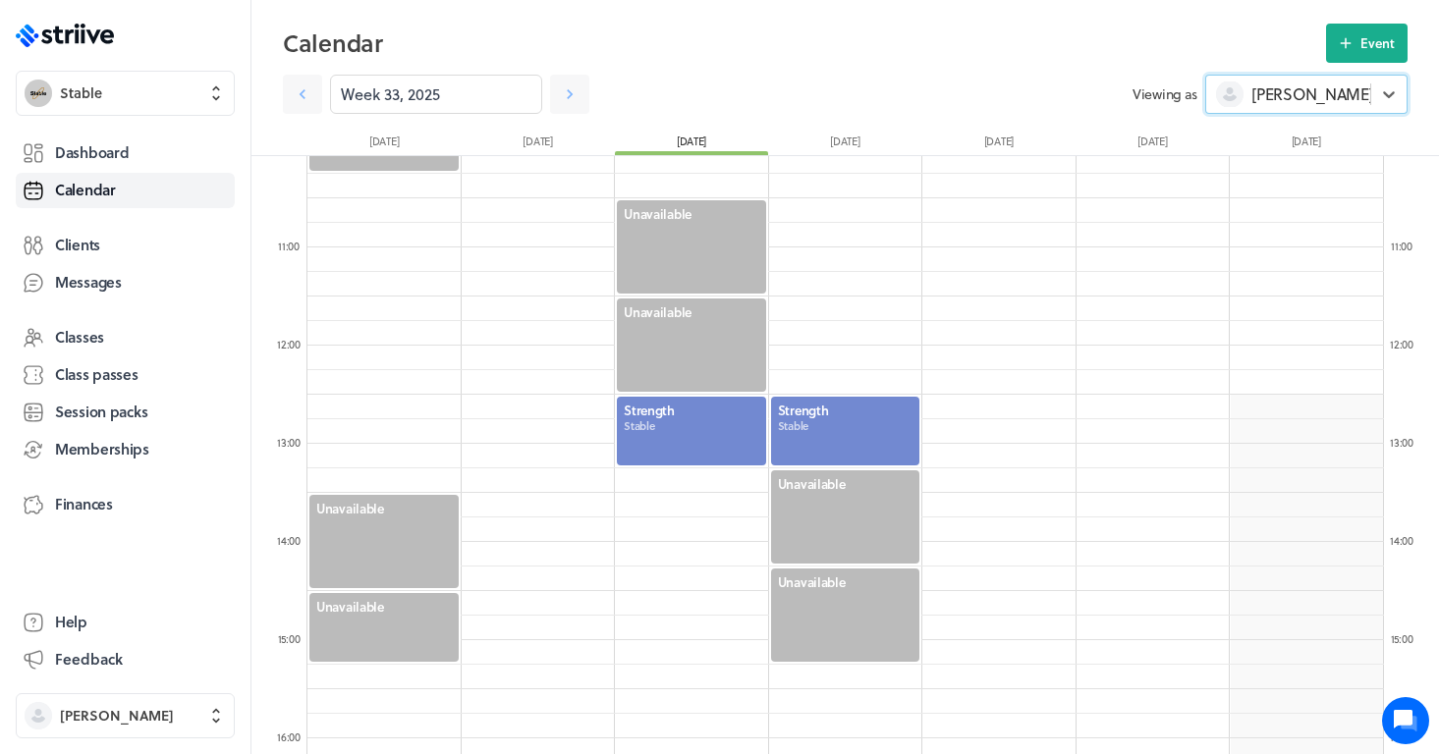
scroll to position [991, 0]
click at [306, 94] on icon at bounding box center [303, 94] width 20 height 20
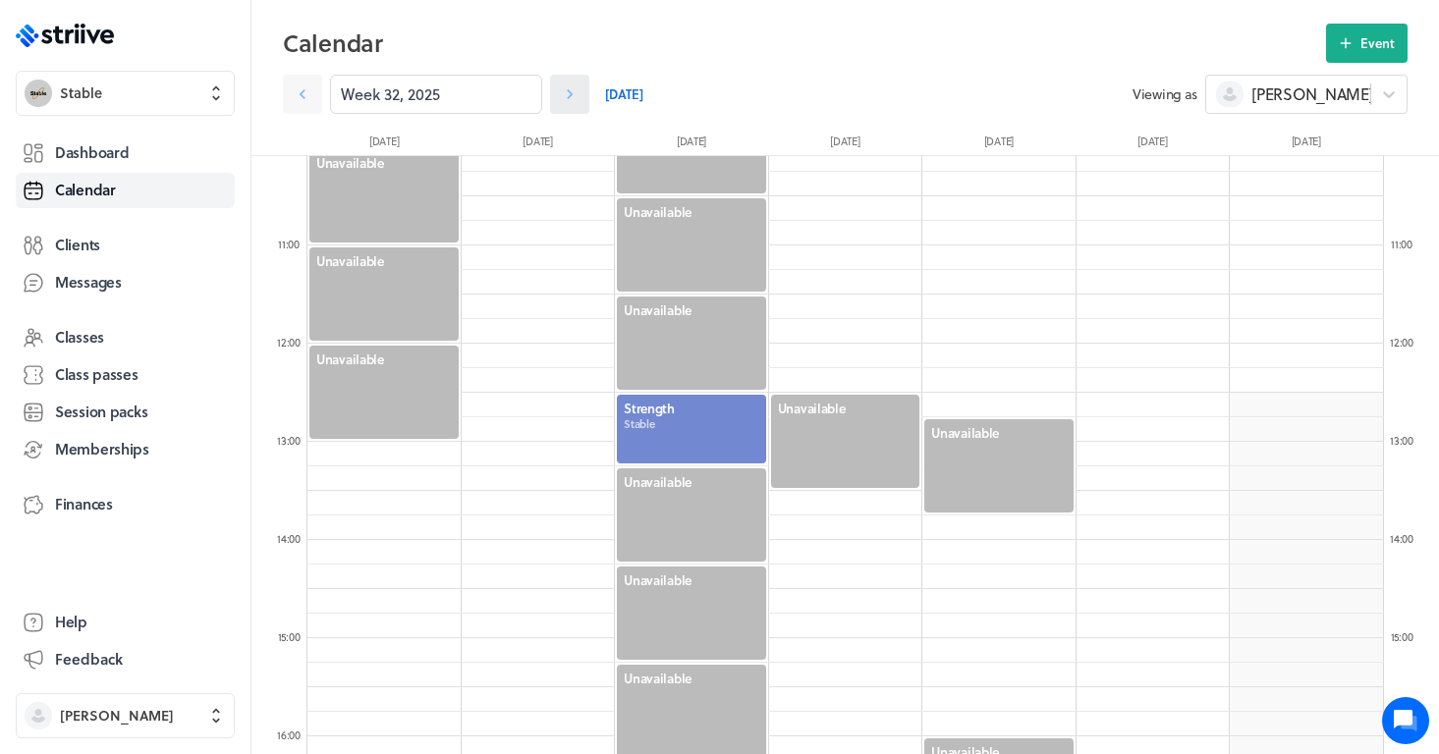
click at [573, 93] on icon at bounding box center [570, 94] width 20 height 20
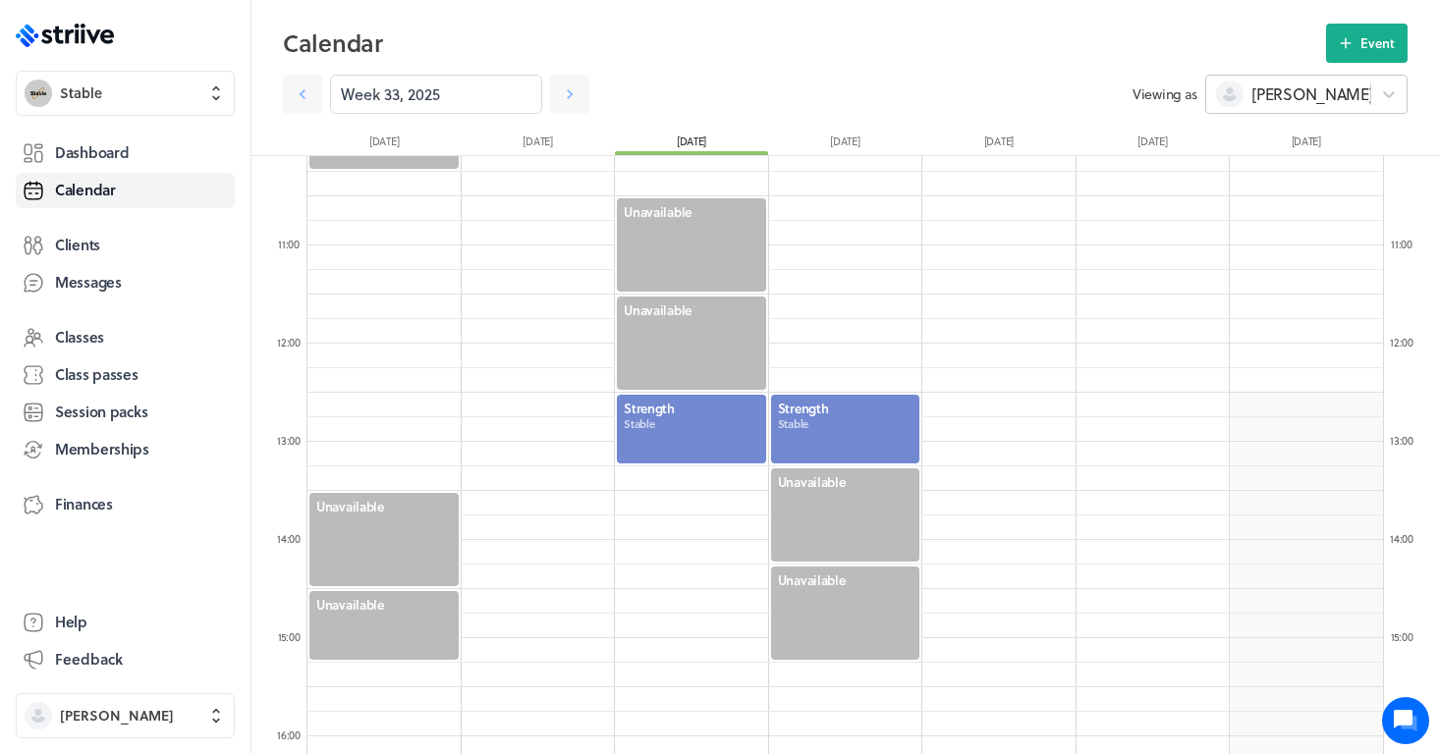
click at [1293, 96] on span "[PERSON_NAME]" at bounding box center [1312, 94] width 122 height 22
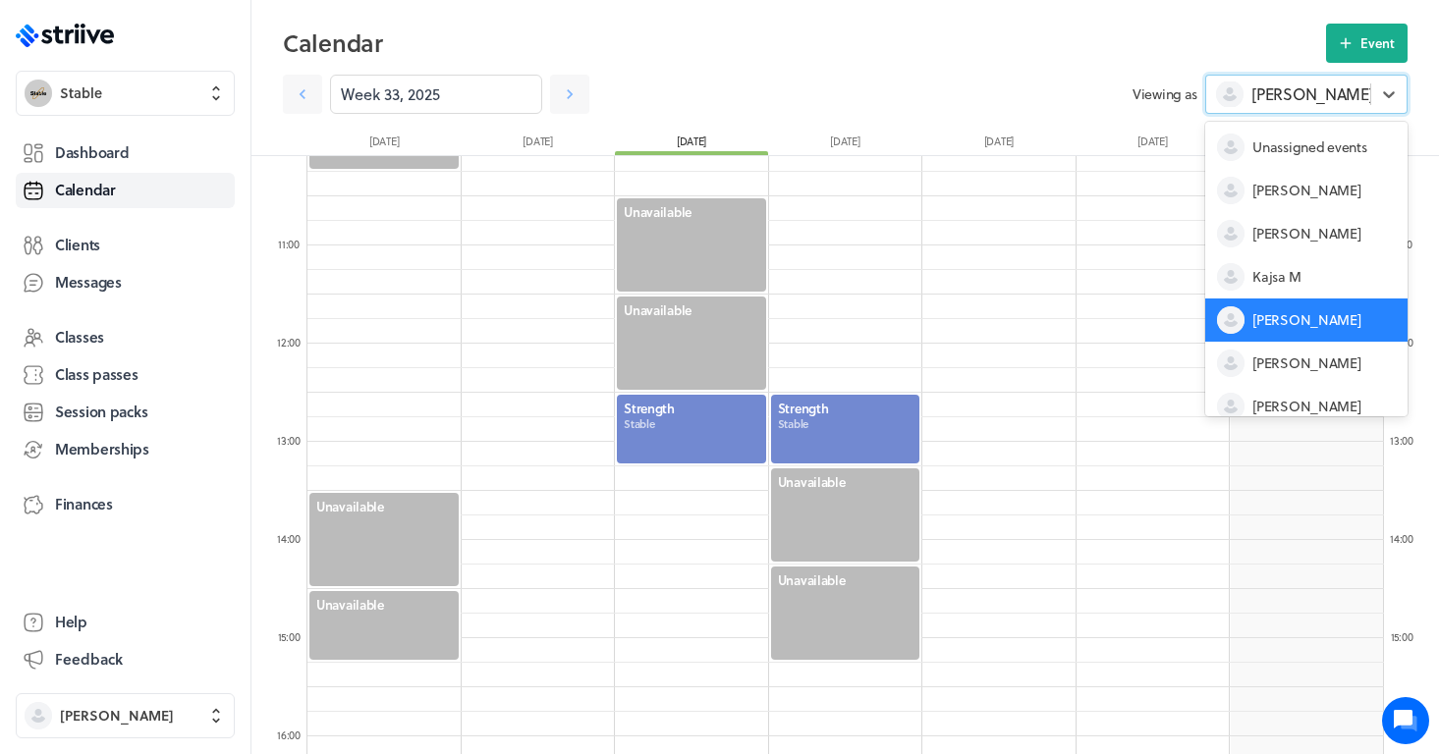
scroll to position [102, 0]
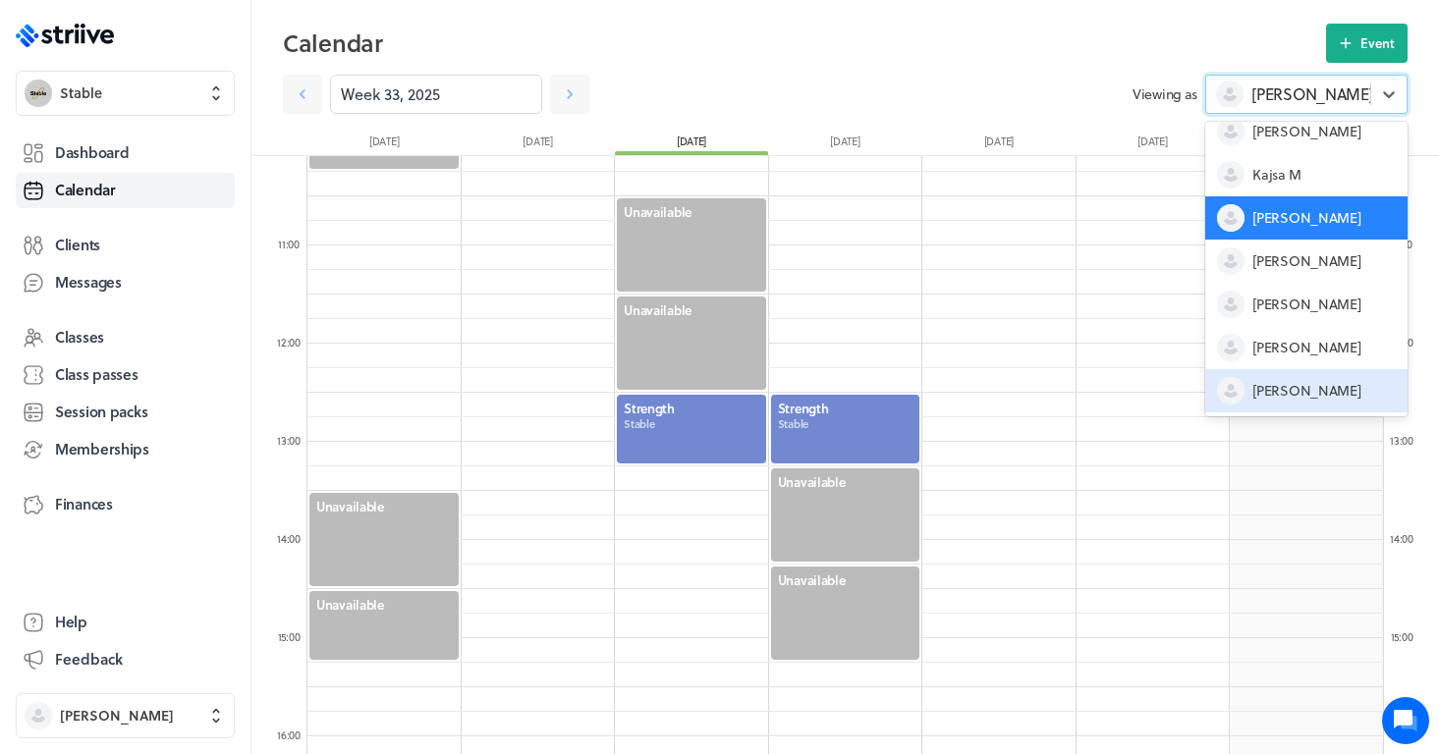
click at [1295, 389] on span "[PERSON_NAME]" at bounding box center [1306, 391] width 108 height 20
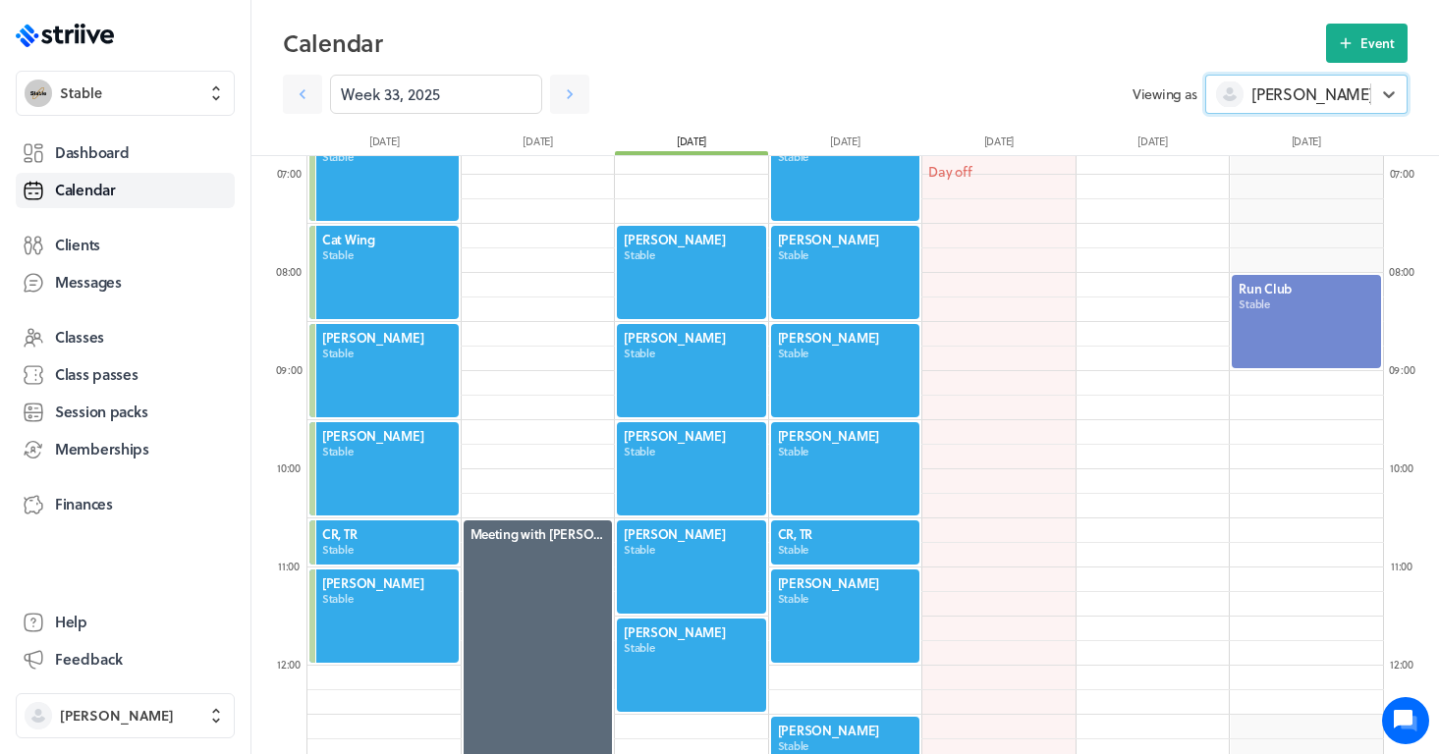
scroll to position [664, 0]
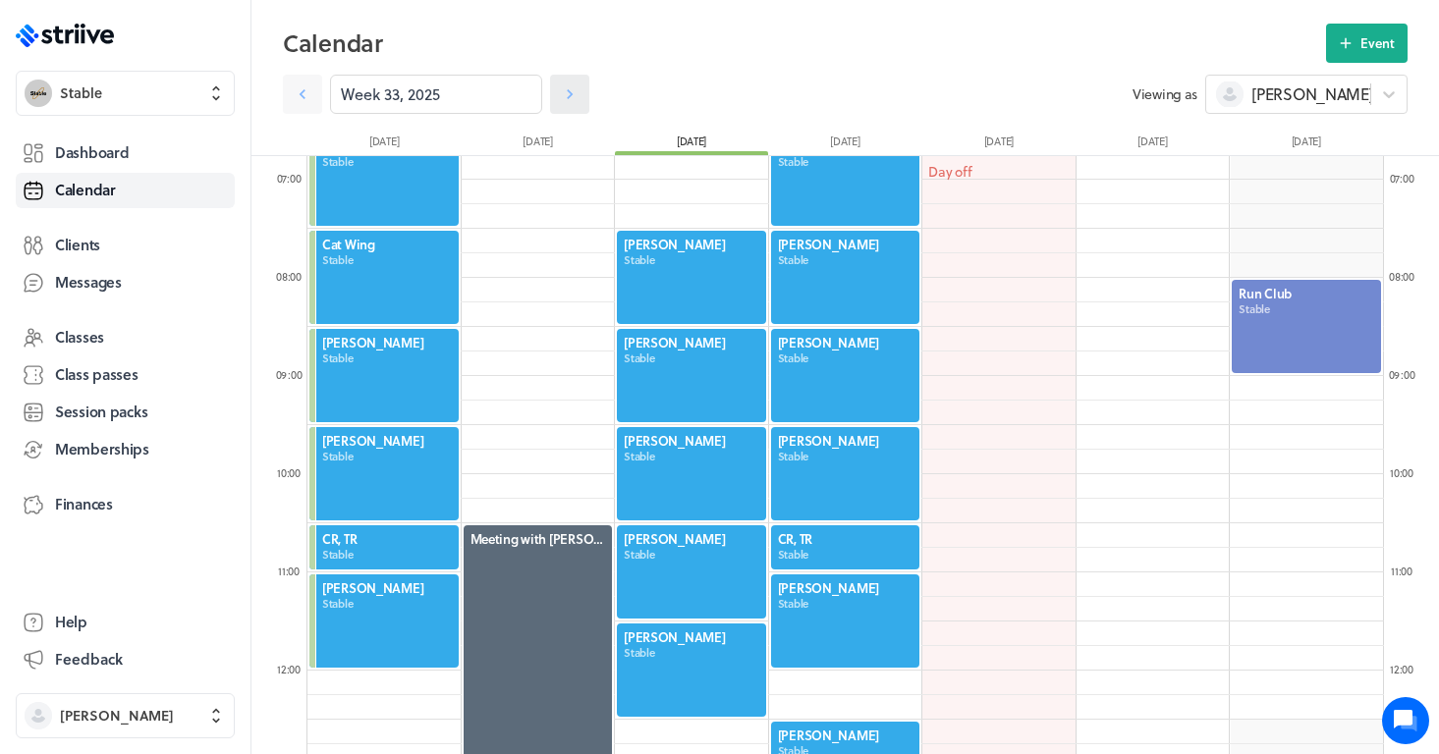
click at [563, 91] on icon at bounding box center [570, 94] width 20 height 20
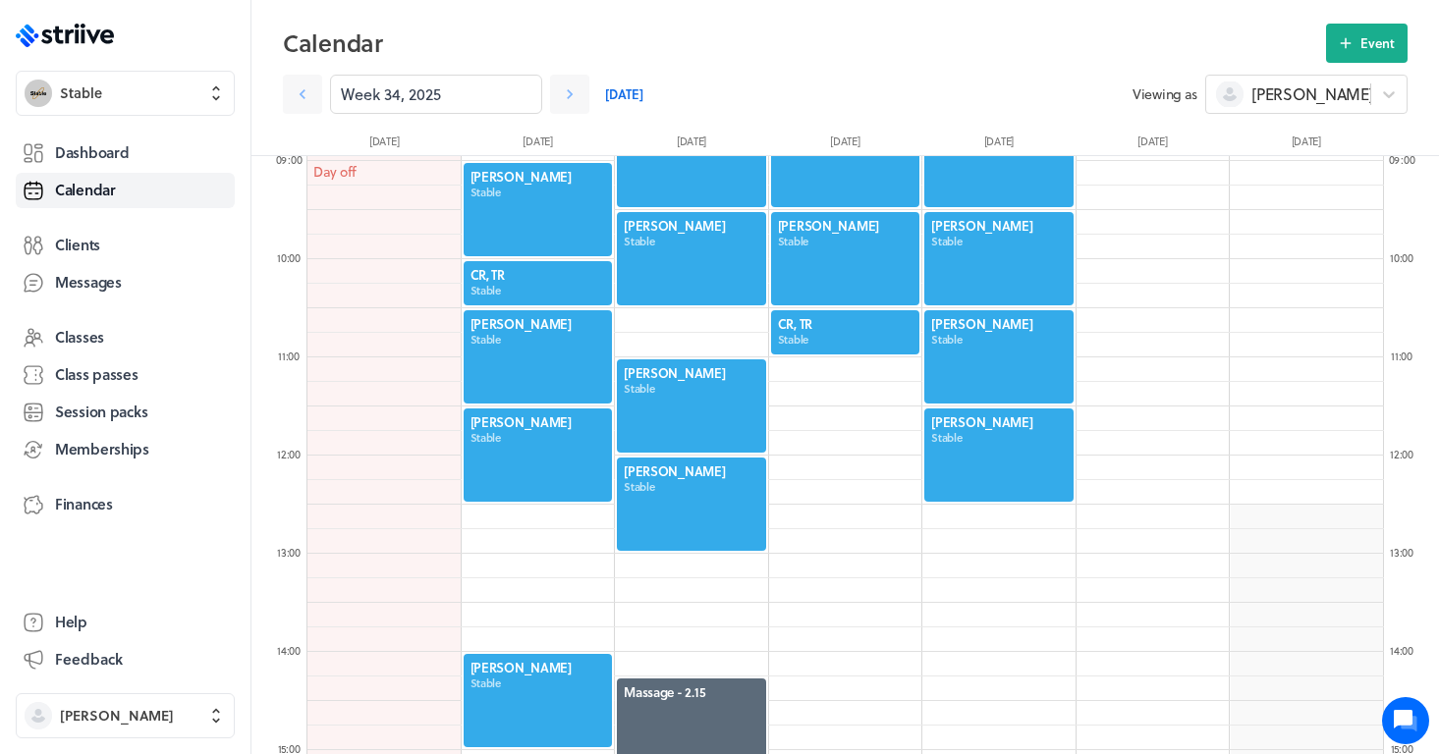
scroll to position [885, 0]
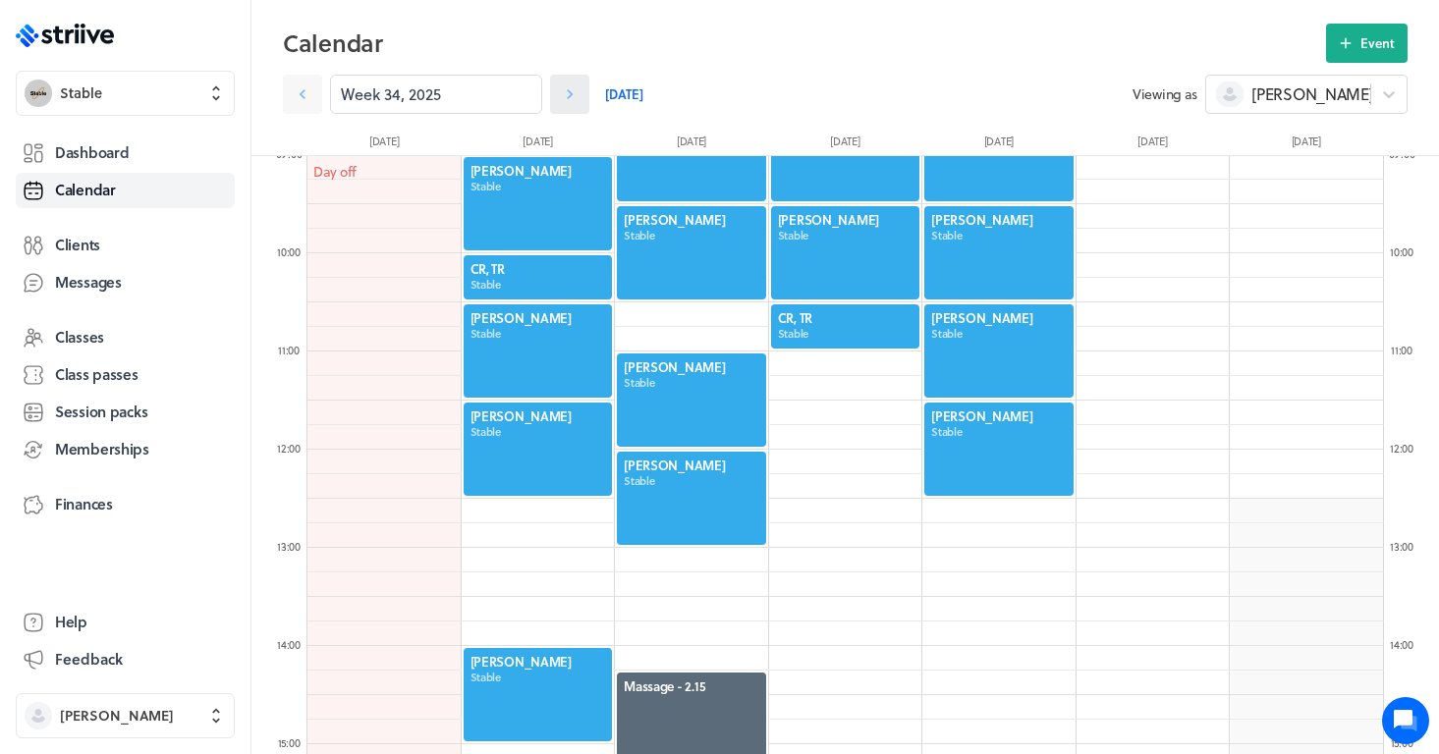
click at [571, 97] on icon at bounding box center [570, 94] width 20 height 20
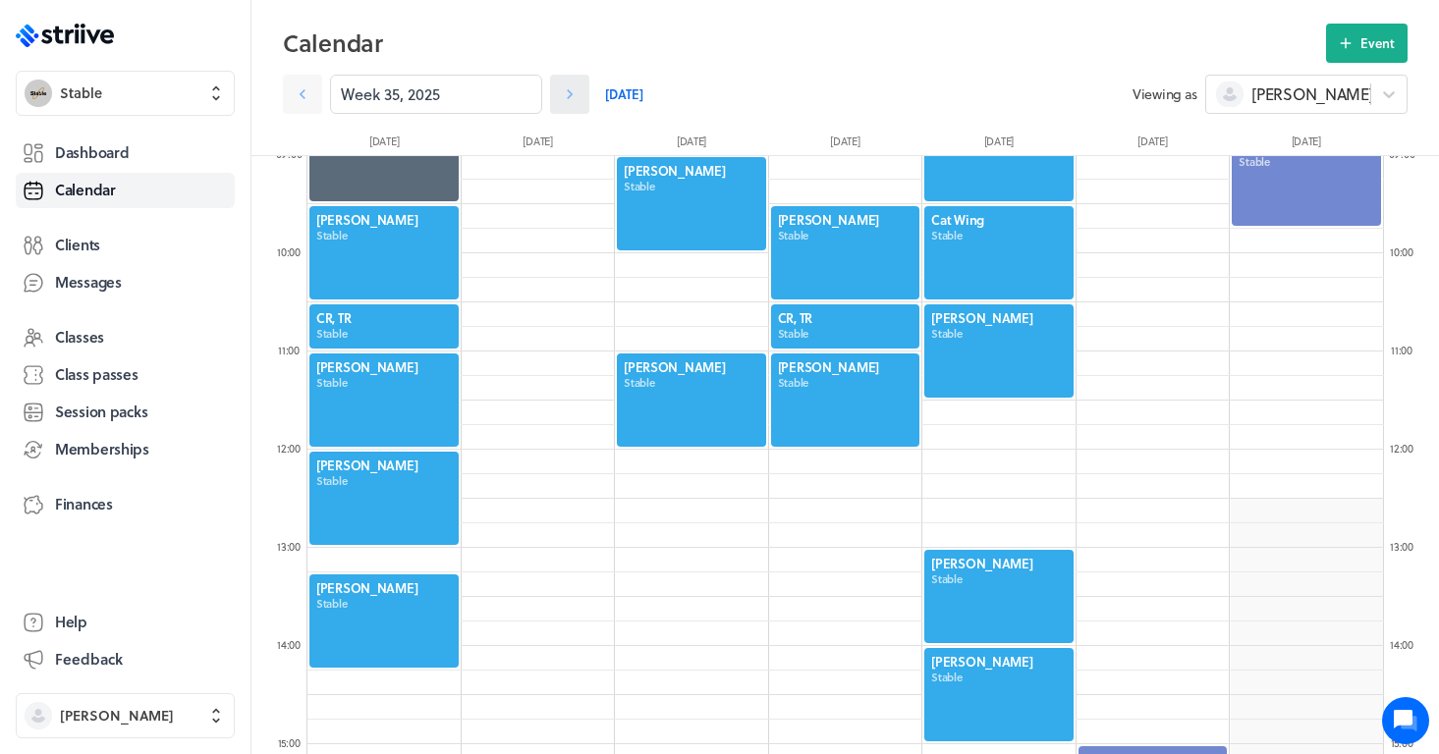
click at [571, 98] on icon at bounding box center [570, 94] width 20 height 20
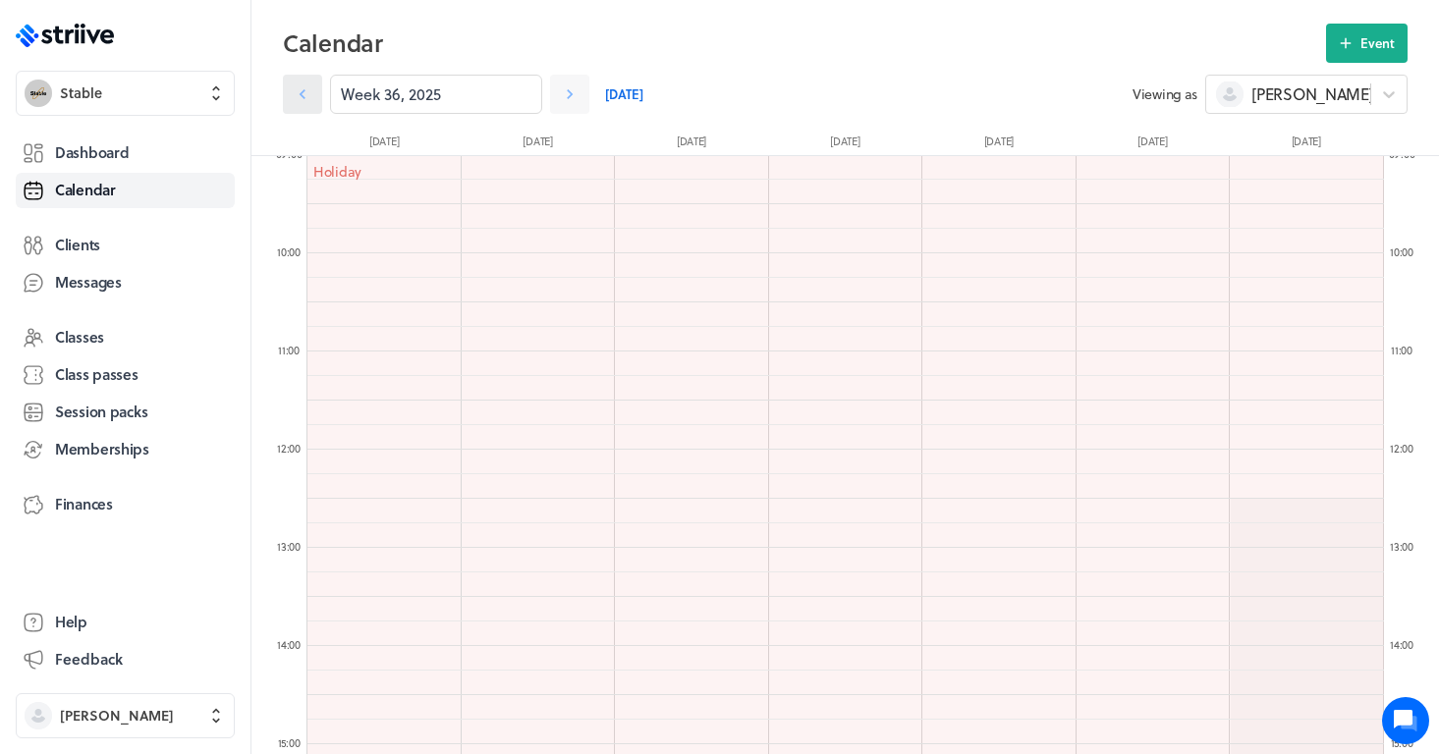
click at [297, 96] on icon at bounding box center [303, 94] width 20 height 20
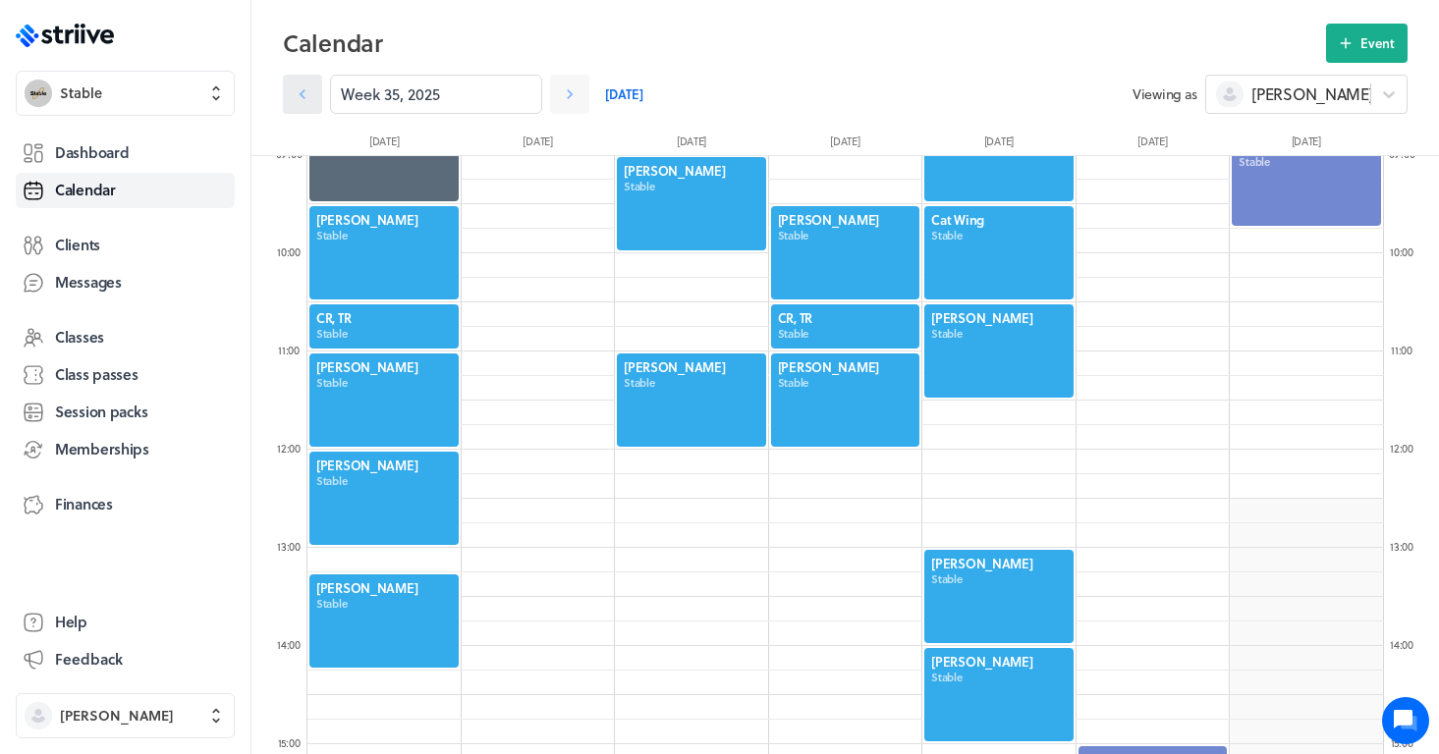
click at [309, 104] on link at bounding box center [302, 94] width 39 height 39
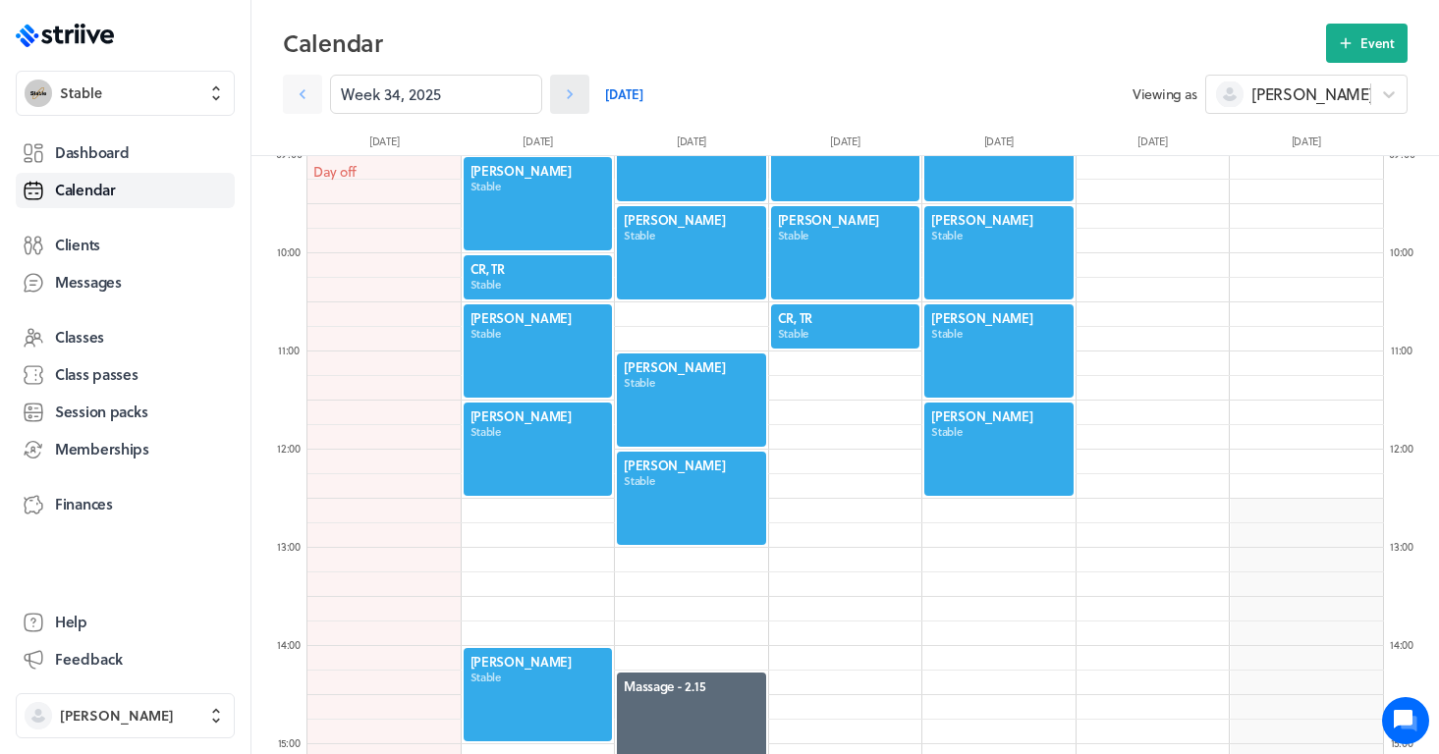
click at [579, 91] on icon at bounding box center [570, 94] width 20 height 20
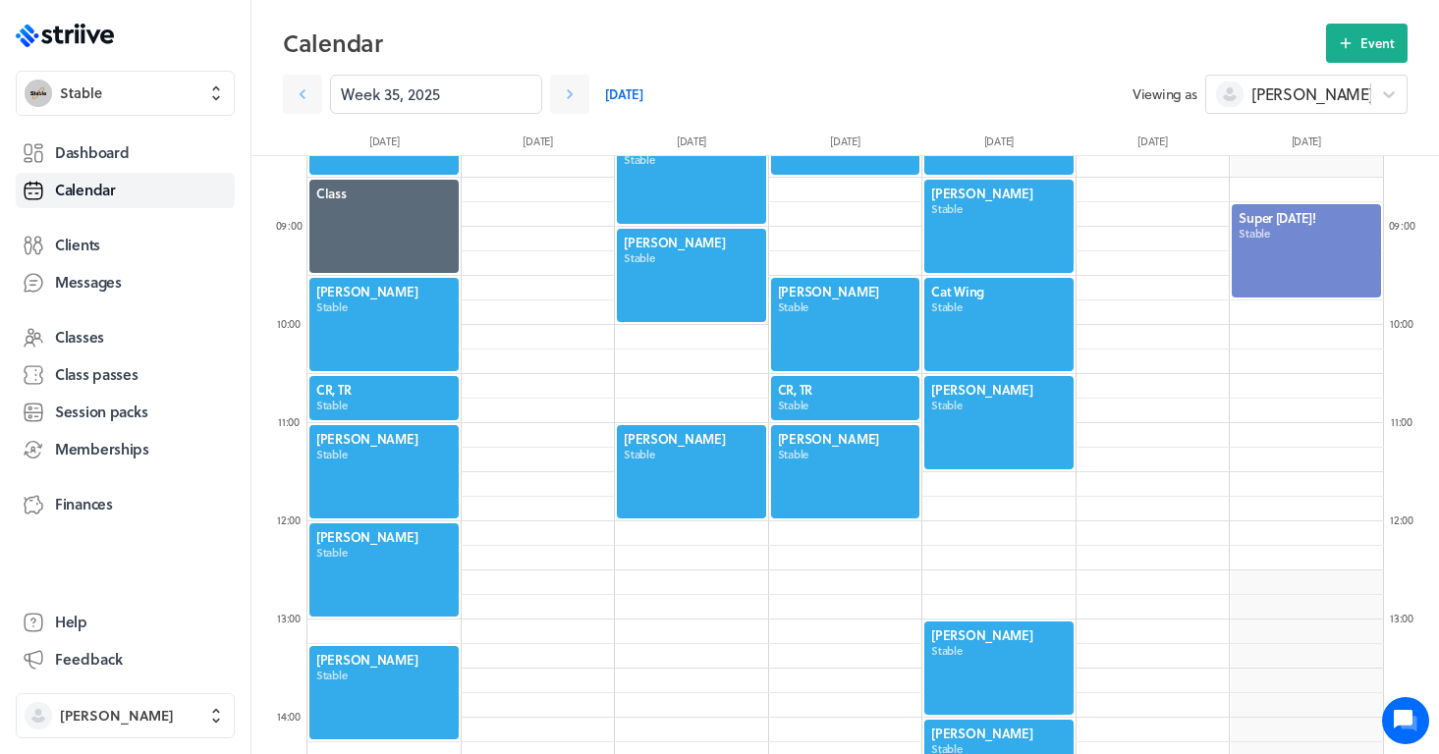
scroll to position [813, 0]
click at [1357, 55] on button "Event" at bounding box center [1367, 43] width 82 height 39
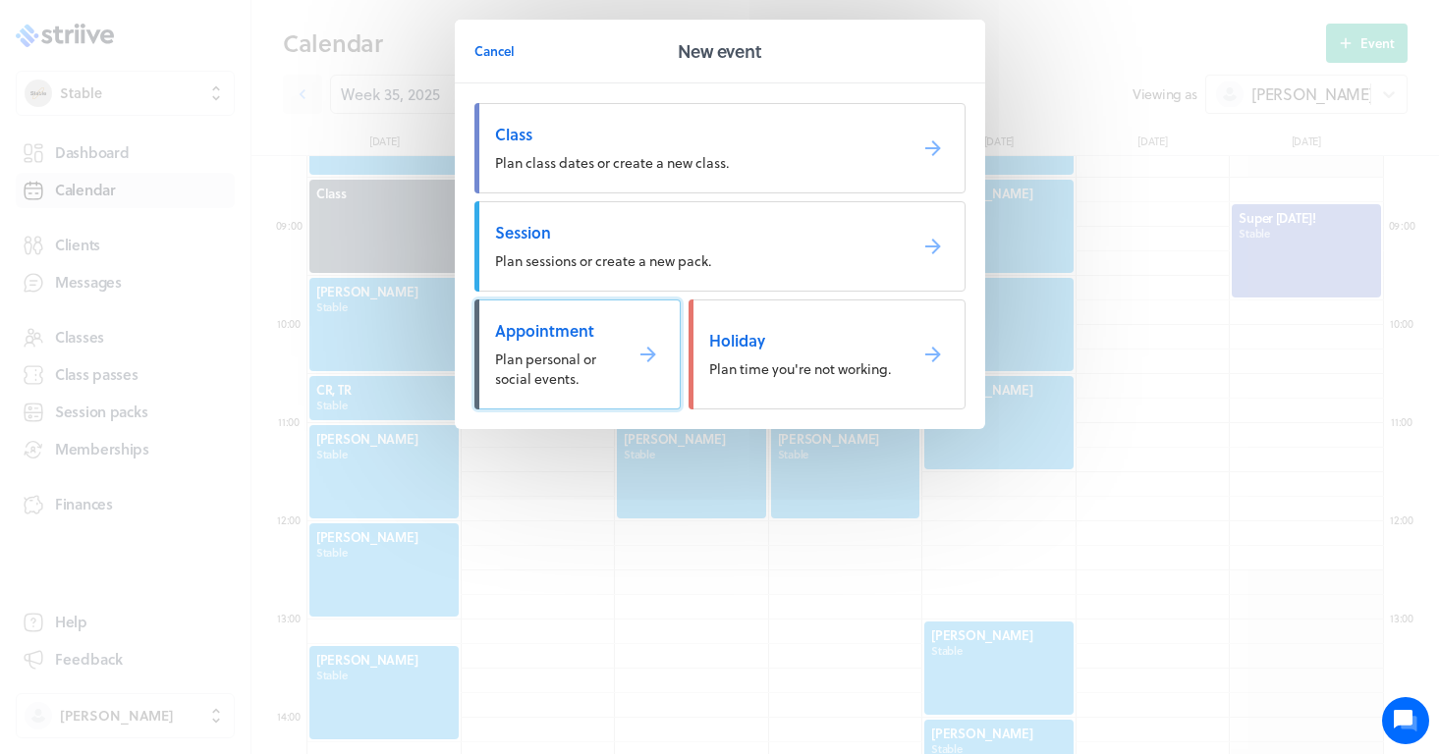
click at [632, 331] on link "Appointment Plan personal or social events." at bounding box center [577, 355] width 206 height 110
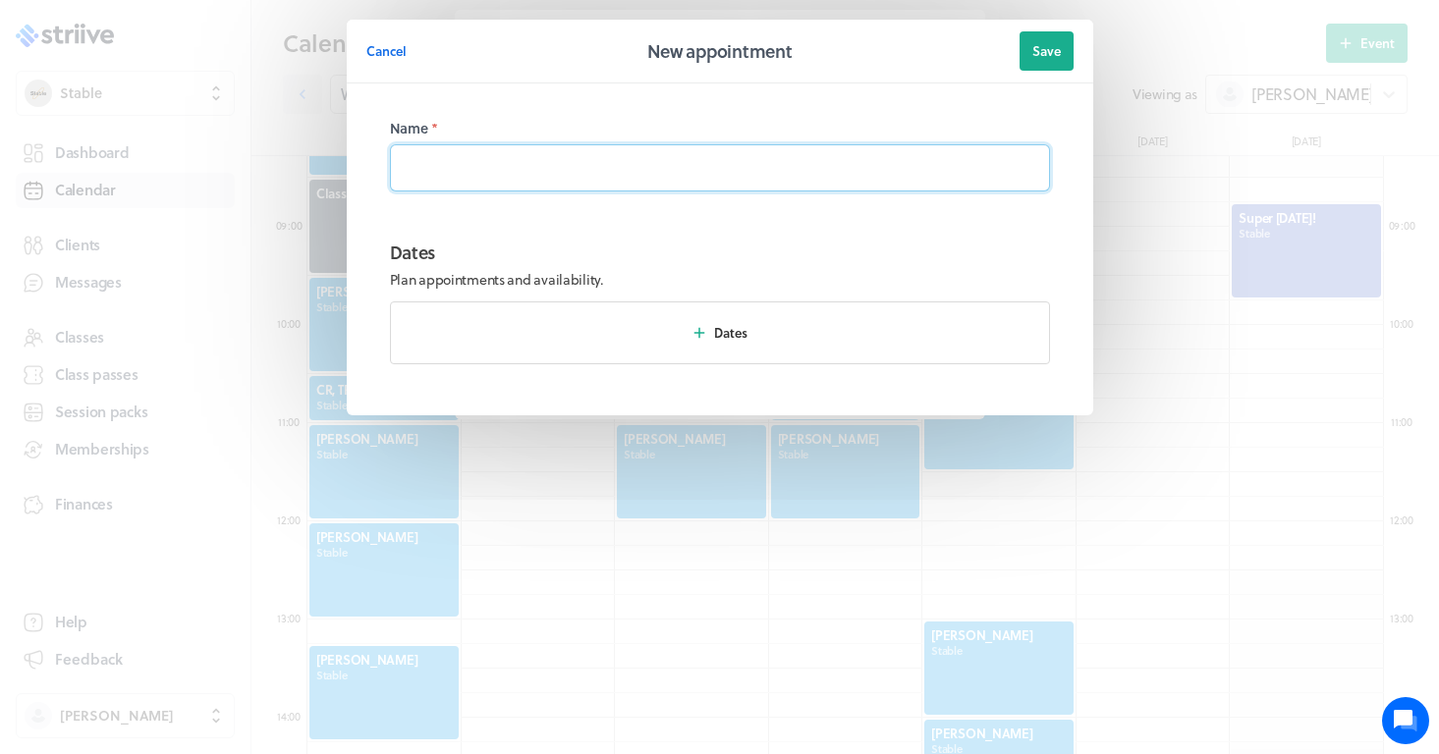
click at [528, 177] on input at bounding box center [720, 167] width 660 height 47
type input "l"
click at [439, 171] on input "Clubright" at bounding box center [720, 167] width 660 height 47
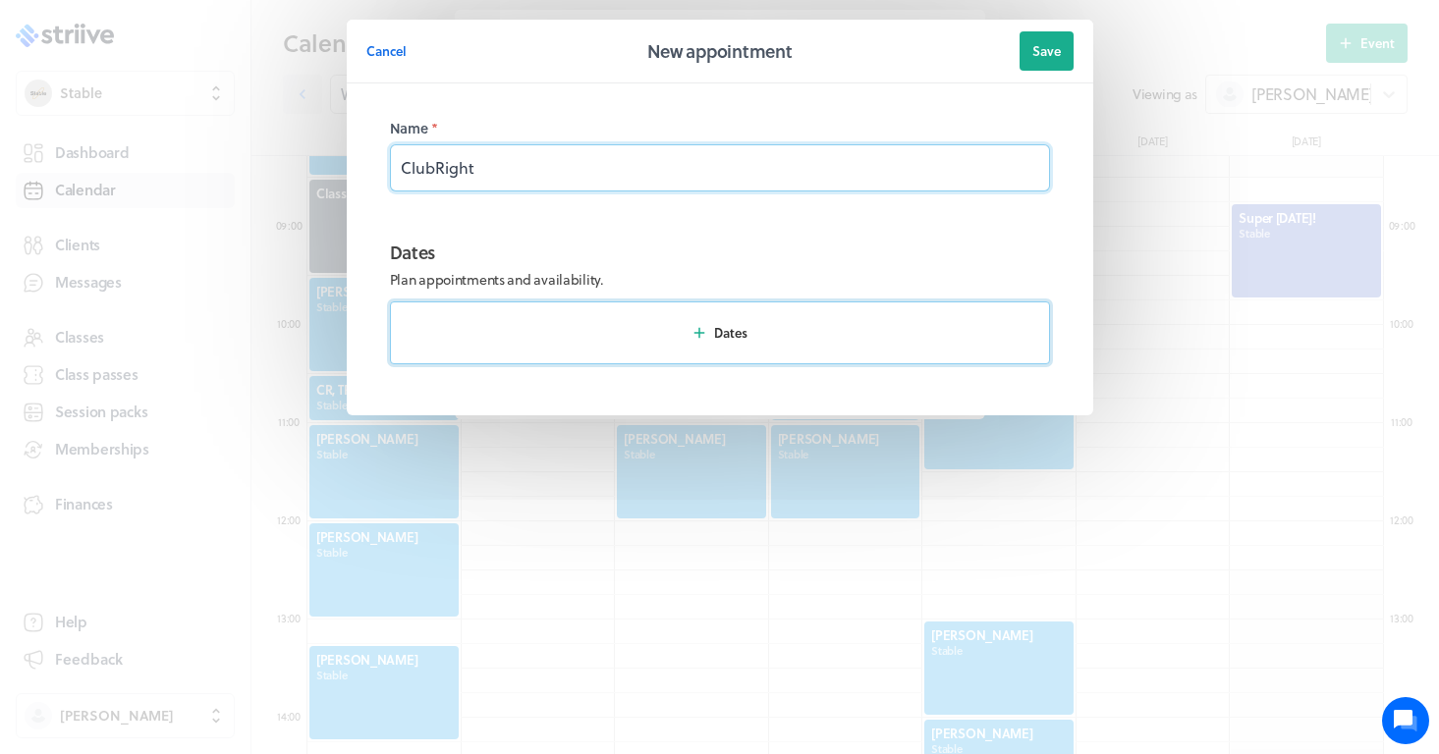
type input "ClubRight"
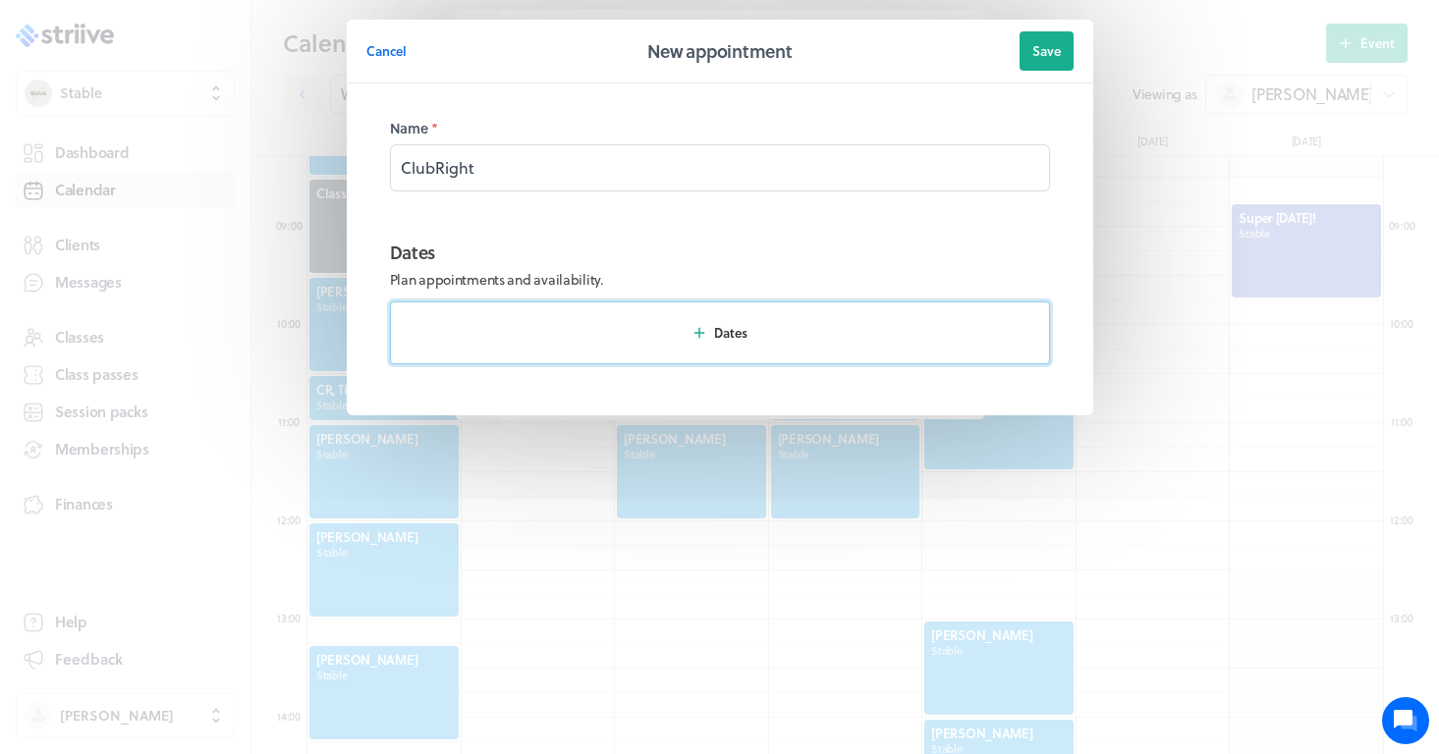
click at [692, 330] on icon "button" at bounding box center [700, 333] width 18 height 18
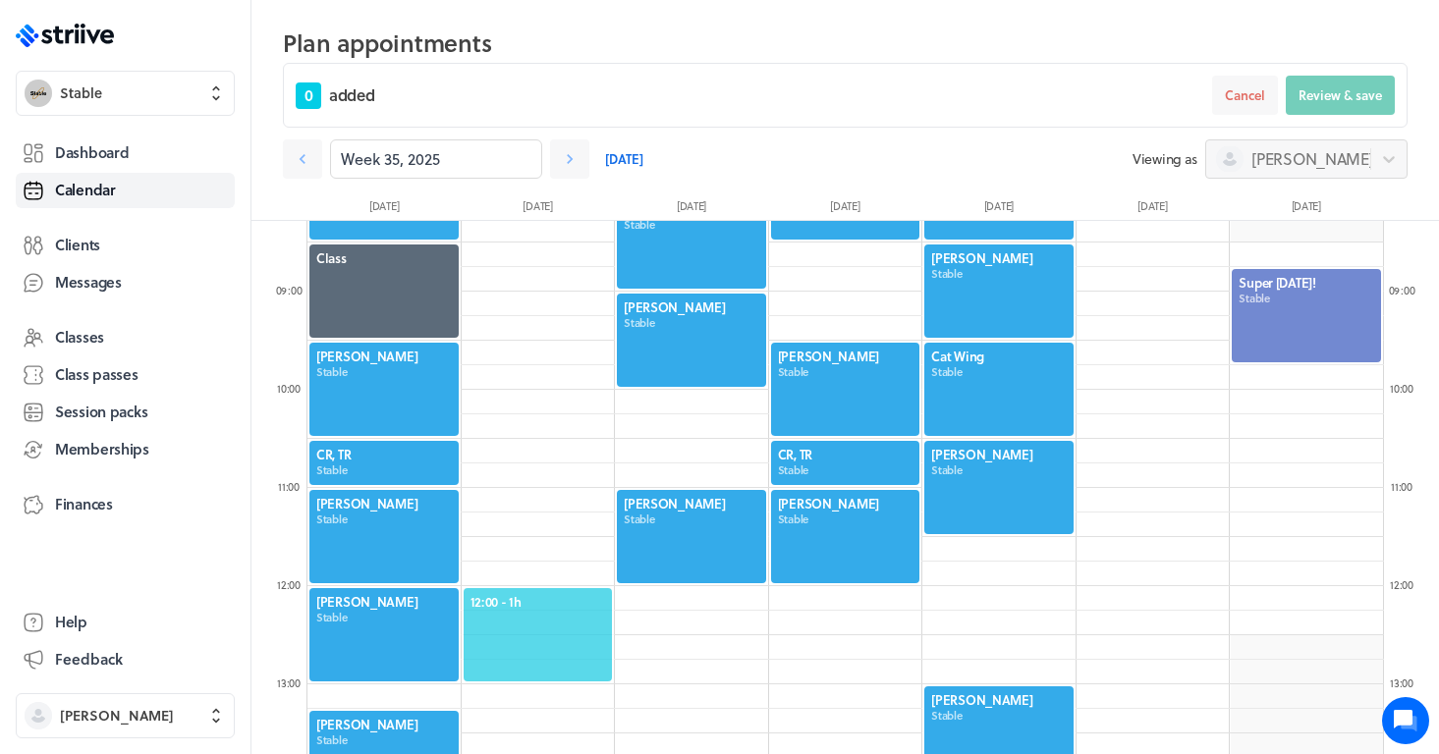
click at [546, 607] on span "12:00 - 1h" at bounding box center [539, 602] width 136 height 18
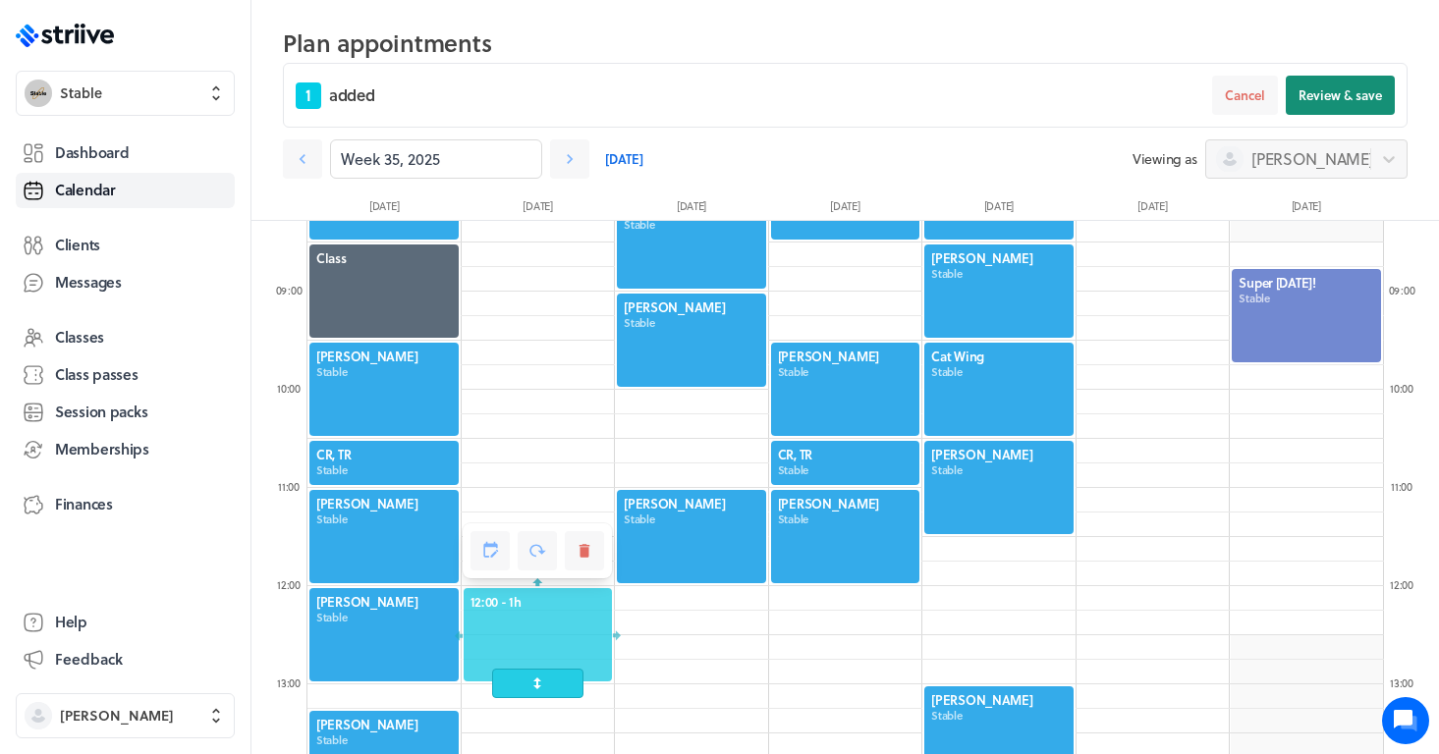
click at [1338, 109] on button "Review & save" at bounding box center [1340, 95] width 109 height 39
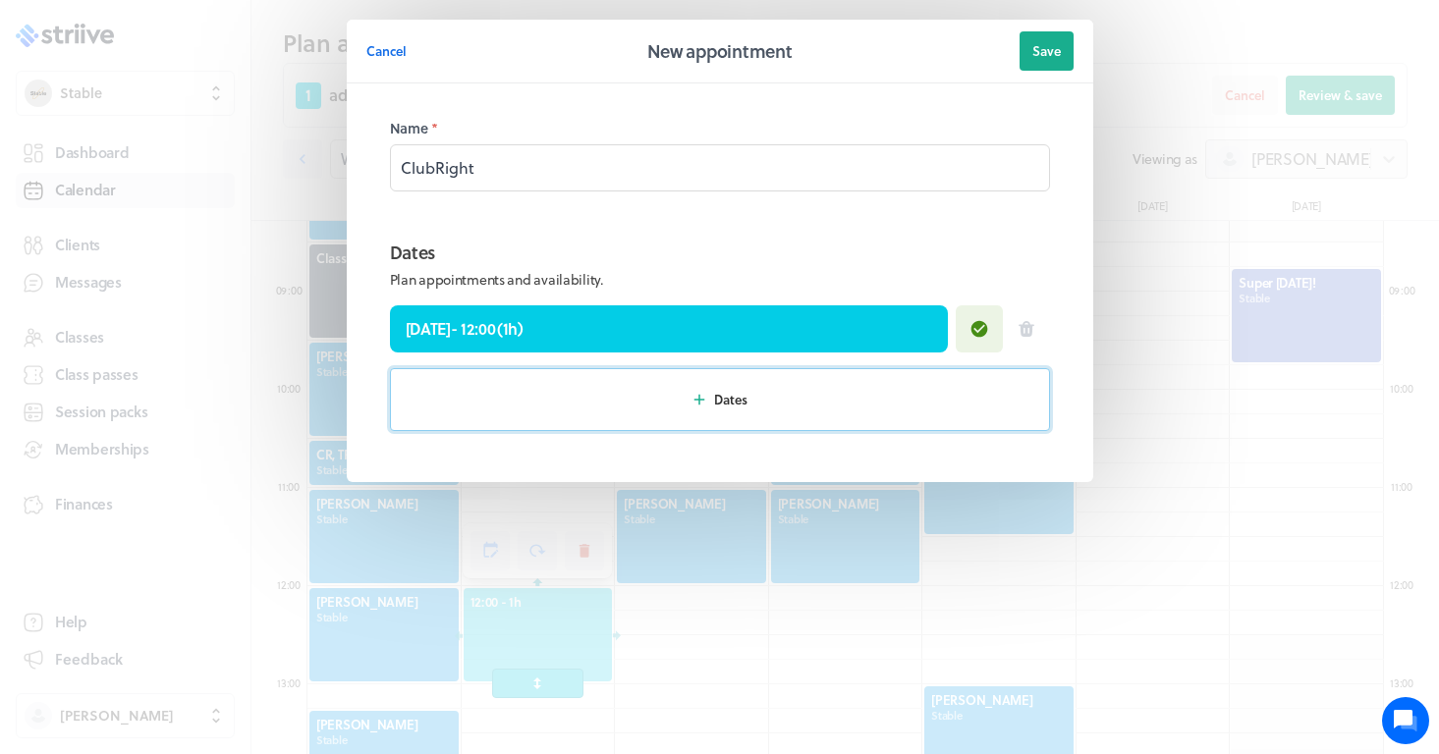
click at [774, 412] on button "Dates" at bounding box center [720, 399] width 660 height 63
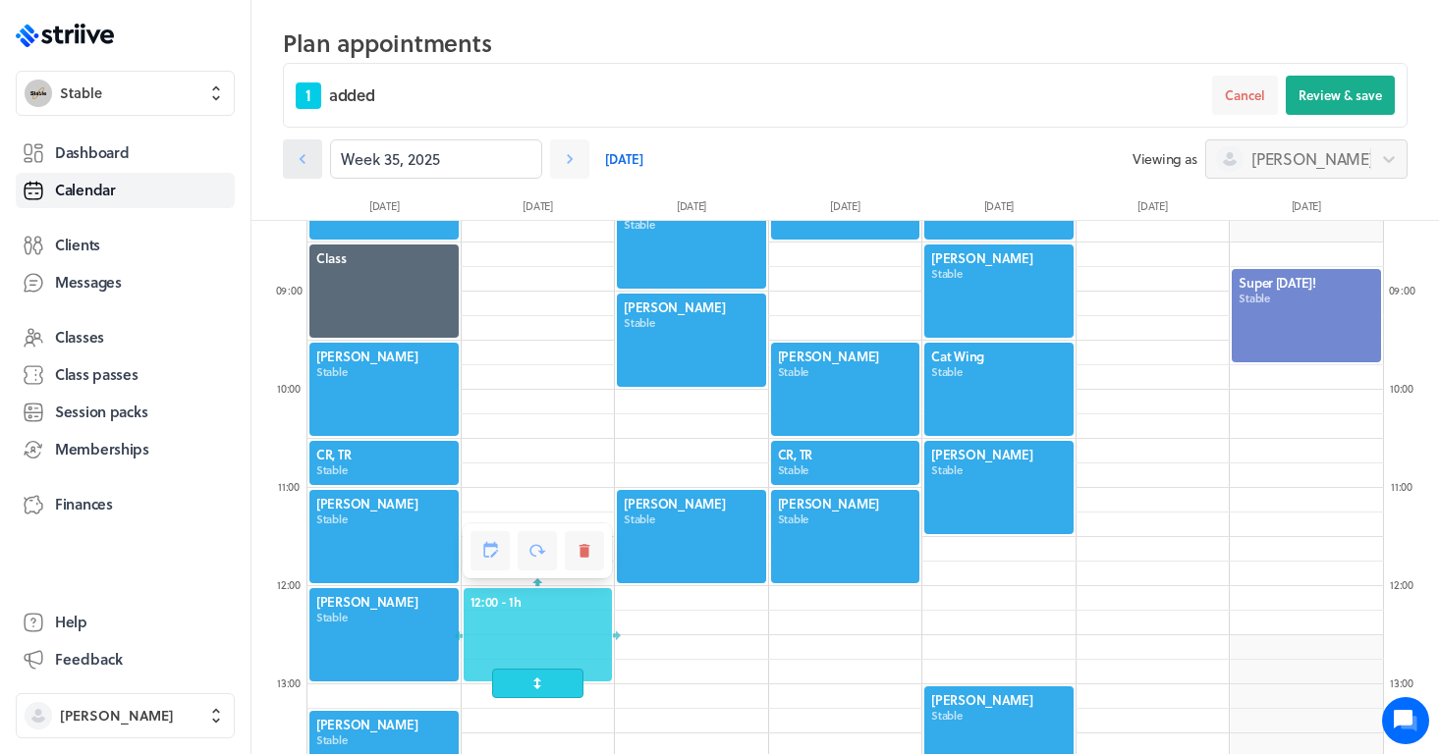
click at [318, 154] on link at bounding box center [302, 158] width 39 height 39
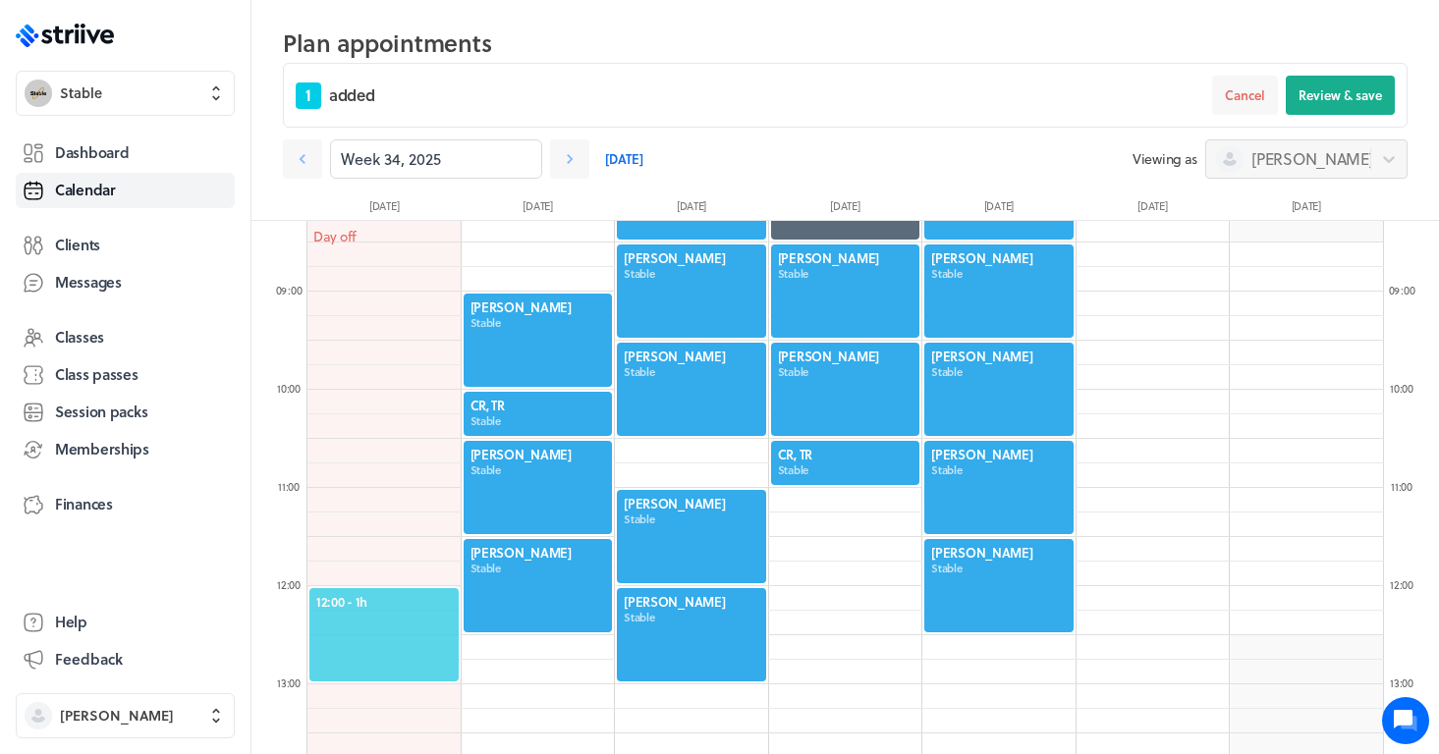
click at [388, 603] on span "12:00 - 1h" at bounding box center [384, 602] width 136 height 18
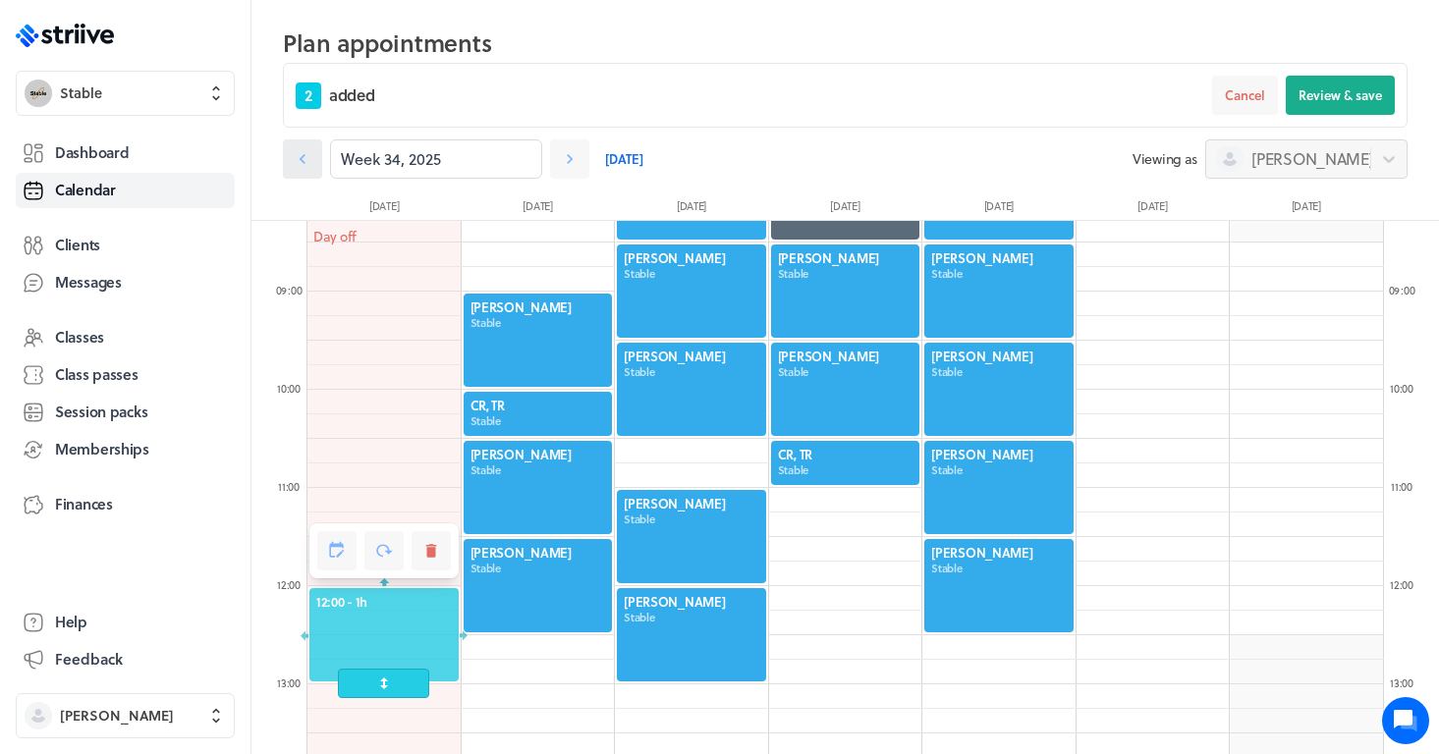
click at [303, 167] on icon at bounding box center [303, 159] width 20 height 20
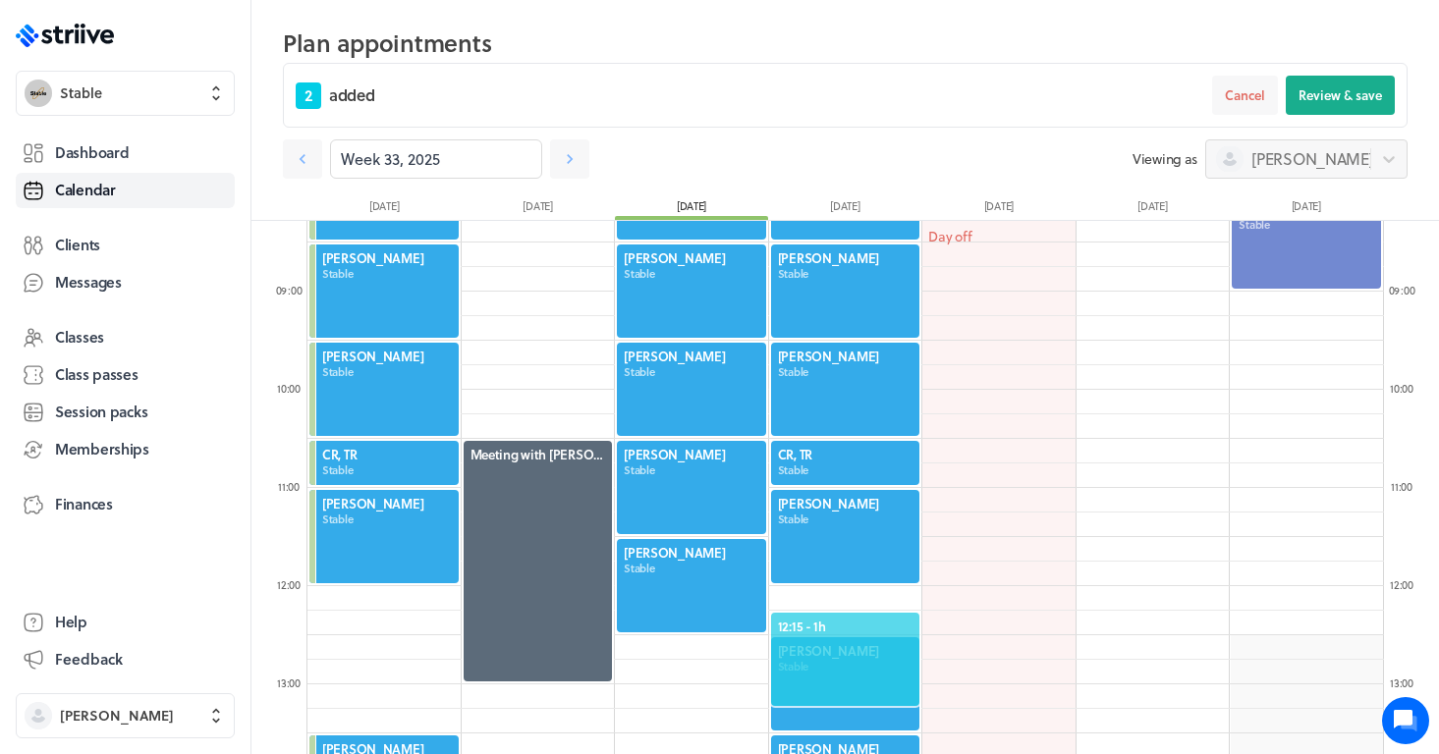
click at [862, 622] on span "12:15 - 1h" at bounding box center [846, 627] width 136 height 18
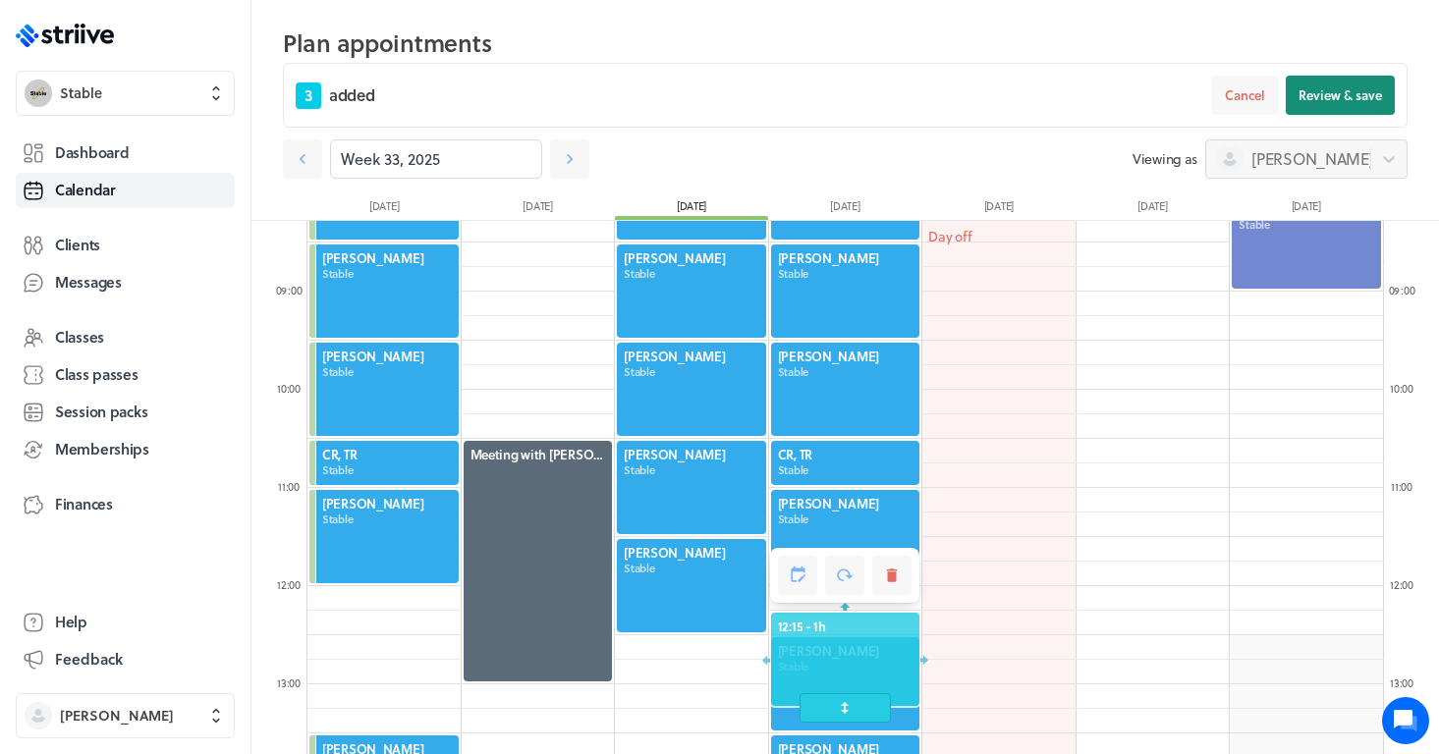
click at [1355, 99] on span "Review & save" at bounding box center [1340, 95] width 83 height 18
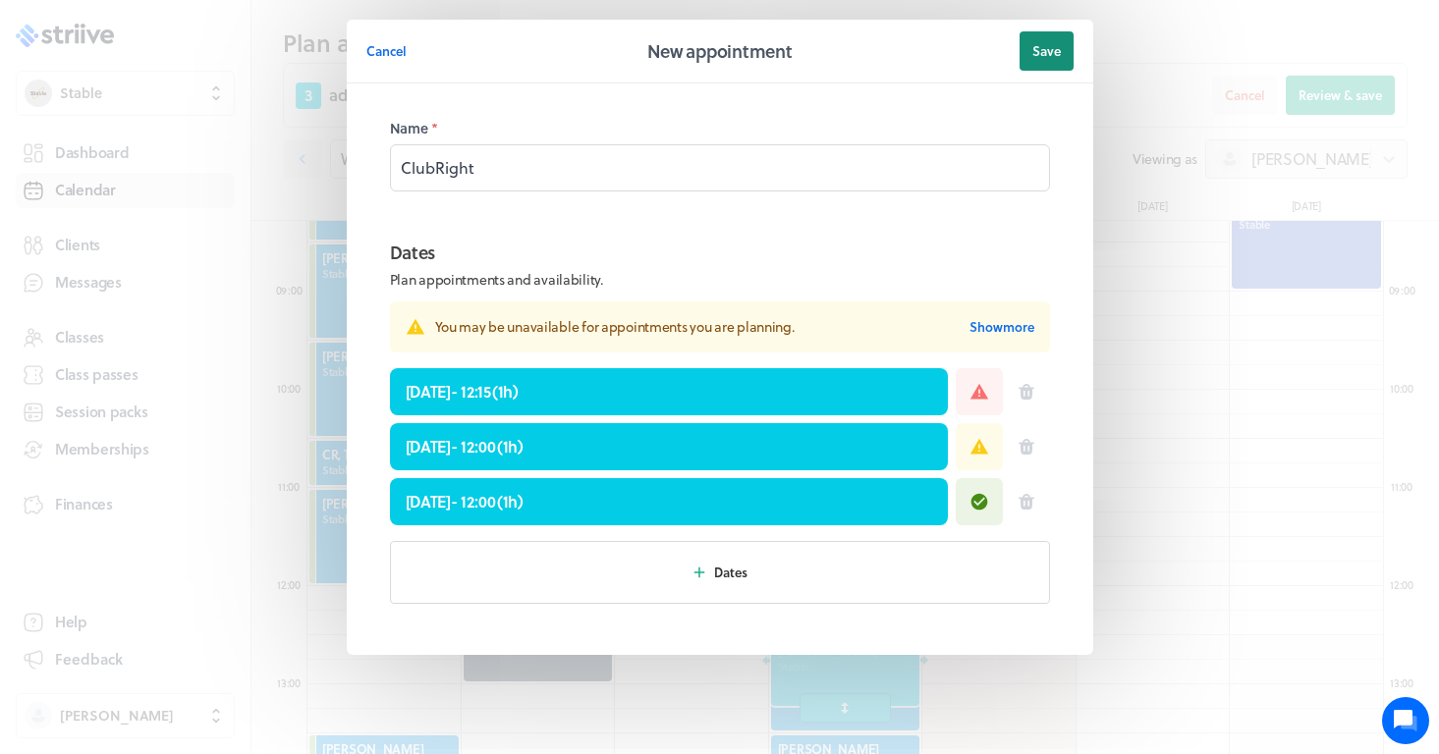
click at [1050, 54] on span "Save" at bounding box center [1046, 51] width 28 height 18
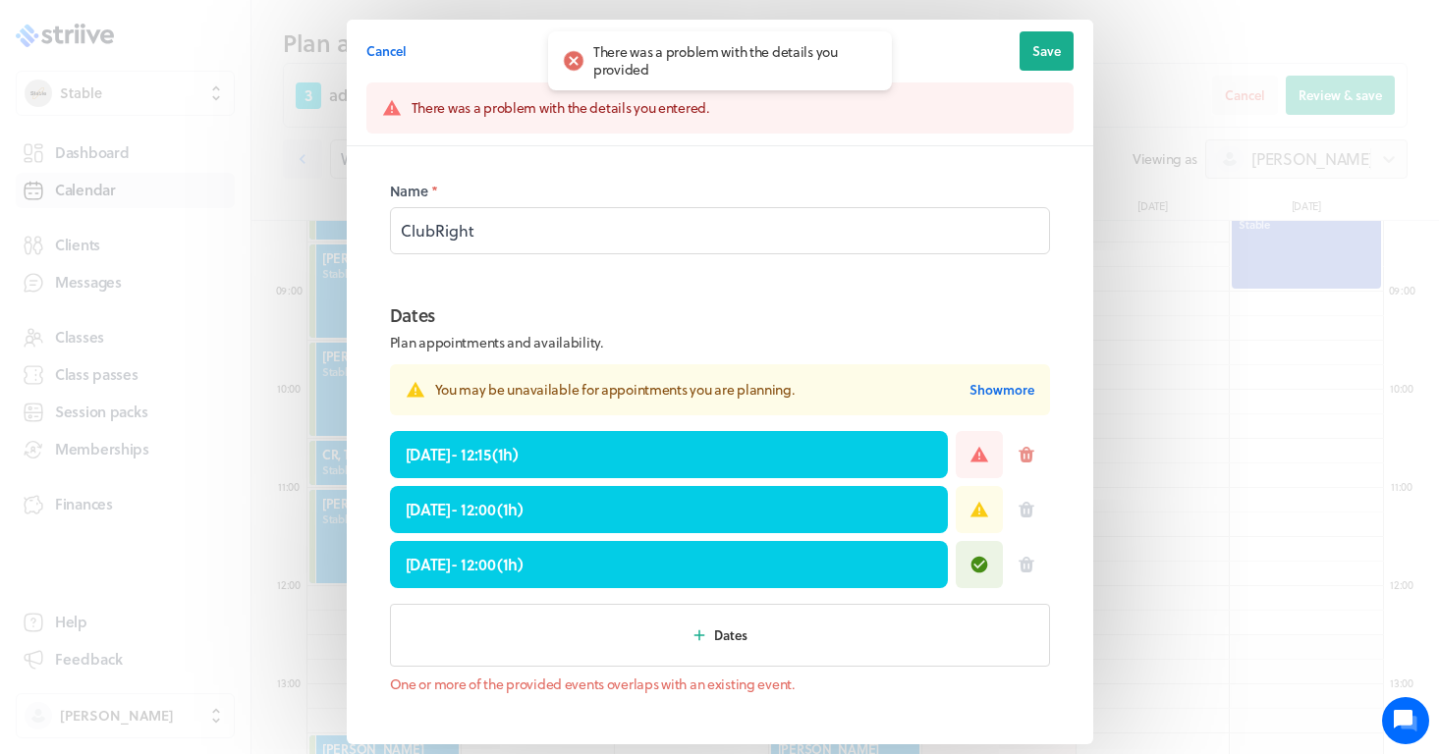
click at [1026, 454] on icon at bounding box center [1027, 455] width 16 height 16
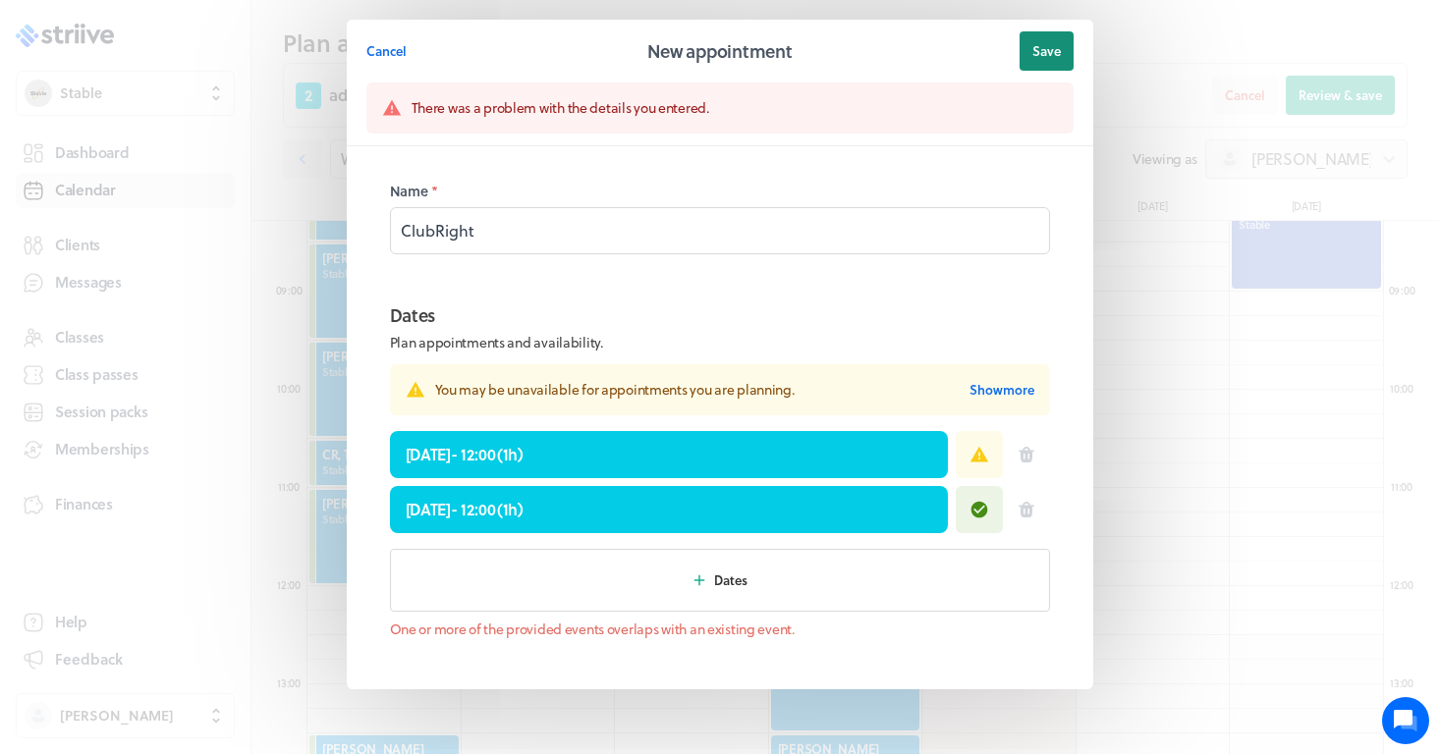
click at [1055, 42] on span "Save" at bounding box center [1046, 51] width 28 height 18
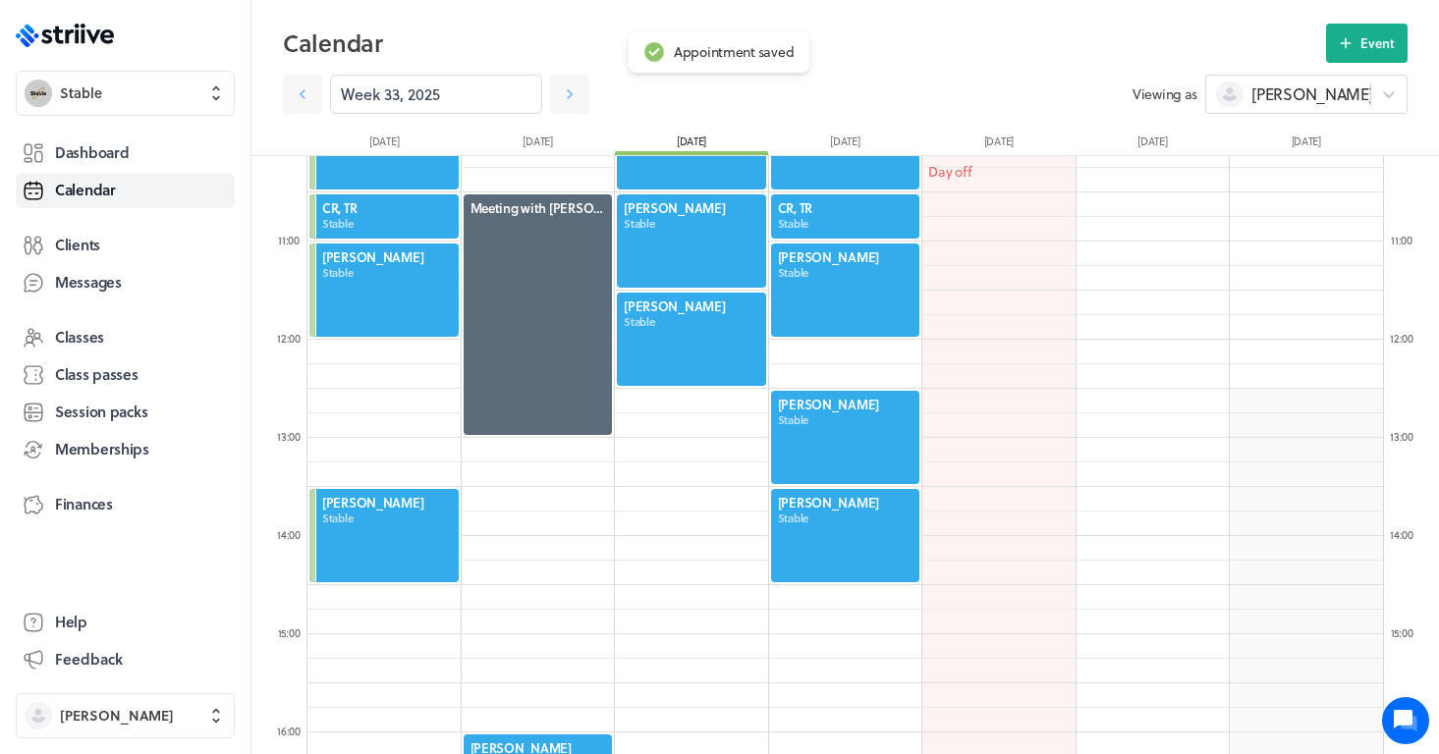
scroll to position [1094, 0]
